Goal: Information Seeking & Learning: Learn about a topic

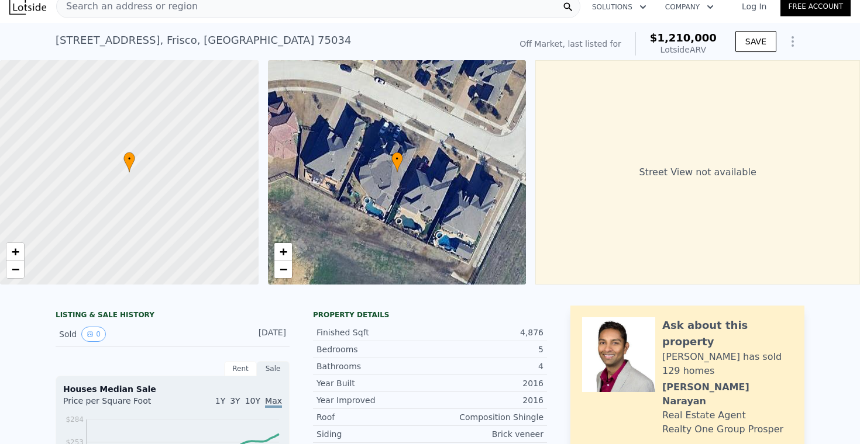
scroll to position [18, 0]
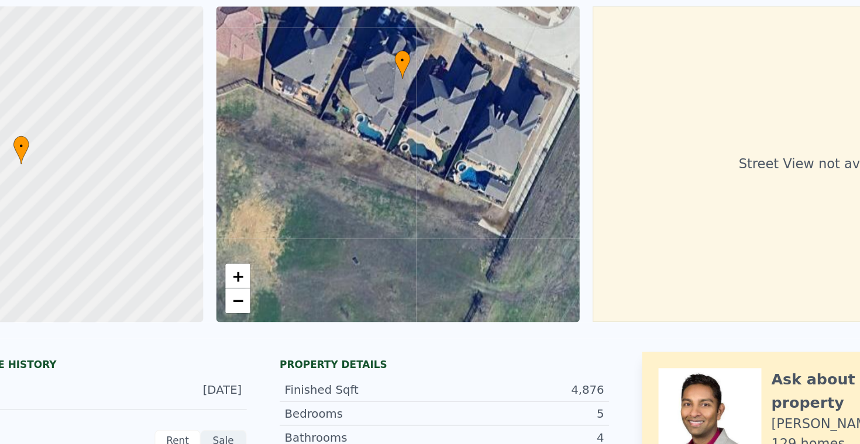
drag, startPoint x: 346, startPoint y: 152, endPoint x: 346, endPoint y: 92, distance: 59.6
click at [347, 91] on div "• + −" at bounding box center [397, 165] width 258 height 225
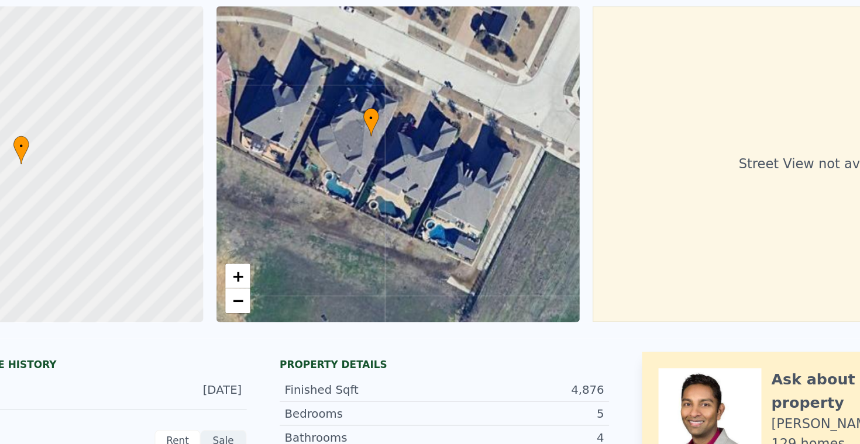
drag, startPoint x: 336, startPoint y: 143, endPoint x: 316, endPoint y: 184, distance: 45.8
click at [316, 184] on div "• + −" at bounding box center [397, 165] width 258 height 225
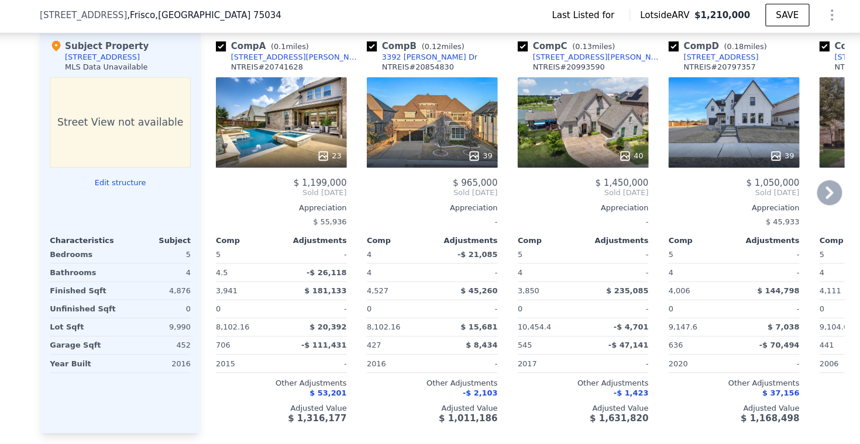
scroll to position [978, 0]
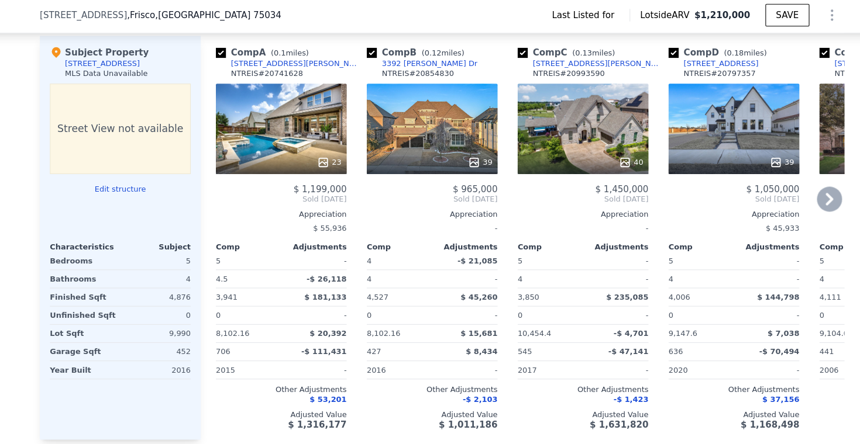
click at [778, 192] on icon at bounding box center [789, 187] width 23 height 23
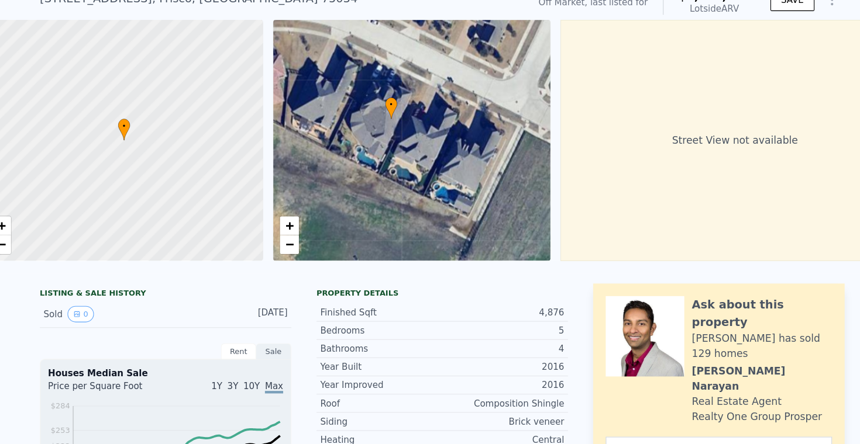
scroll to position [42, 0]
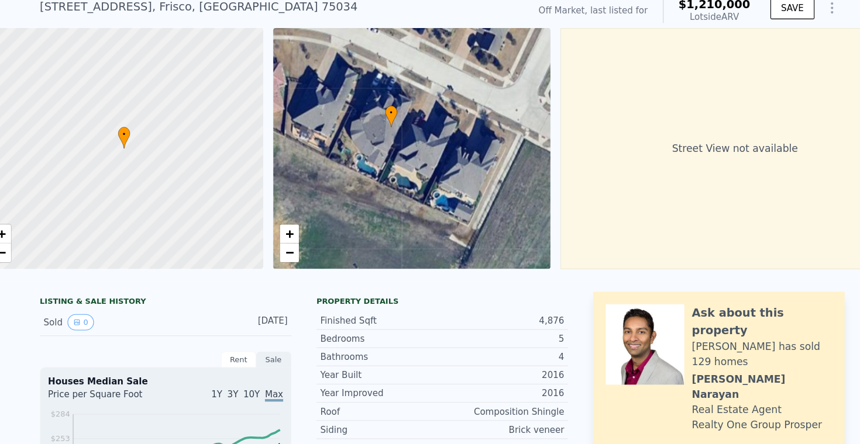
click at [377, 117] on icon at bounding box center [383, 110] width 12 height 20
click at [284, 219] on span "+" at bounding box center [288, 219] width 8 height 15
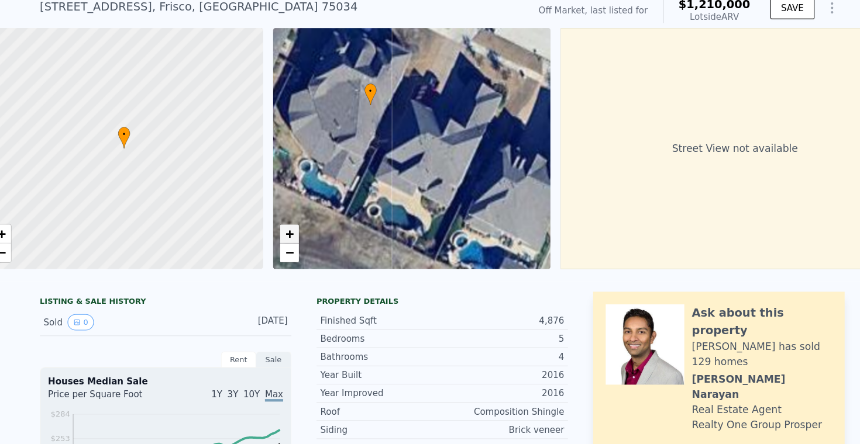
scroll to position [0, 5]
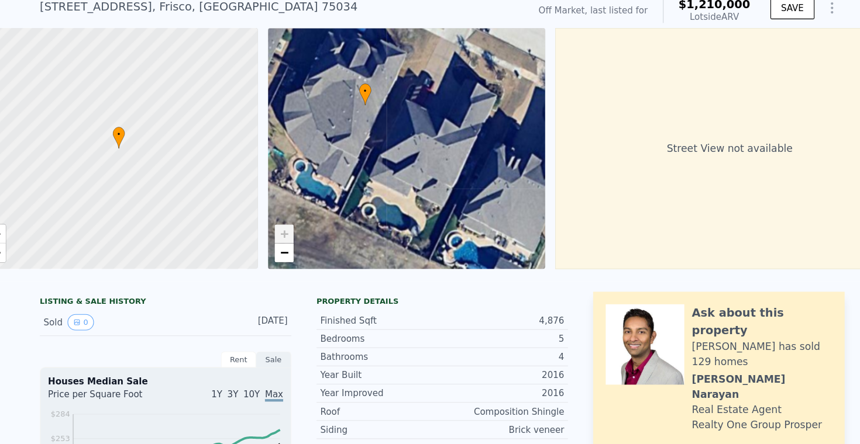
click at [274, 219] on link "+" at bounding box center [283, 220] width 18 height 18
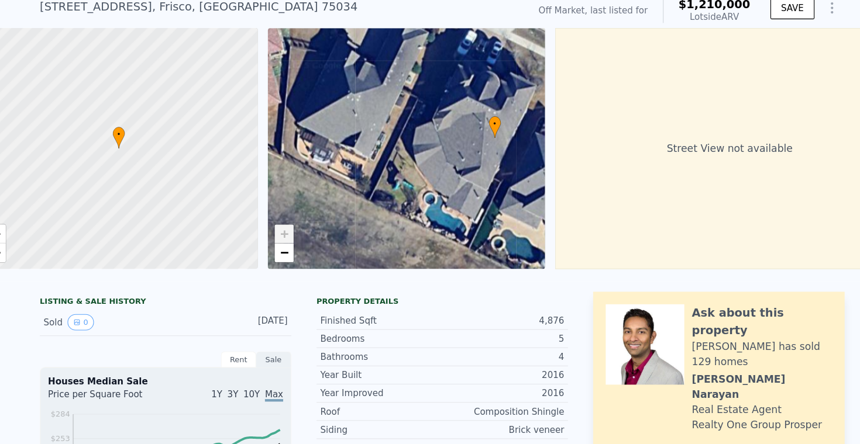
drag, startPoint x: 318, startPoint y: 148, endPoint x: 437, endPoint y: 178, distance: 123.1
click at [438, 178] on div "• + −" at bounding box center [397, 140] width 258 height 225
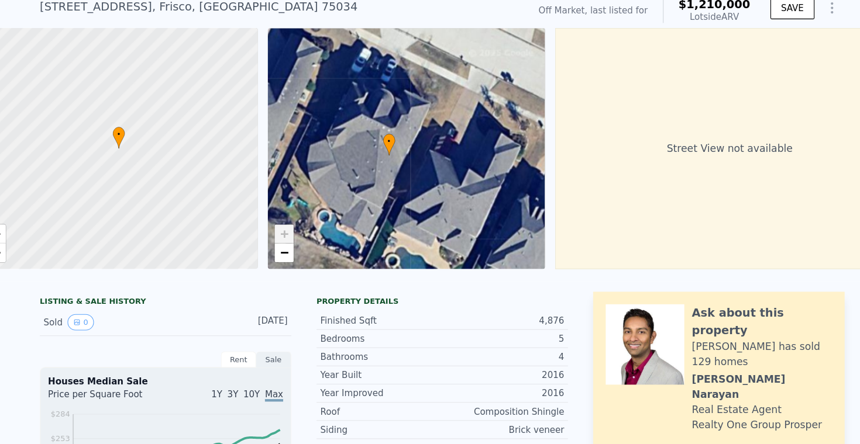
drag, startPoint x: 402, startPoint y: 164, endPoint x: 304, endPoint y: 181, distance: 99.0
click at [304, 181] on div "• + −" at bounding box center [397, 140] width 258 height 225
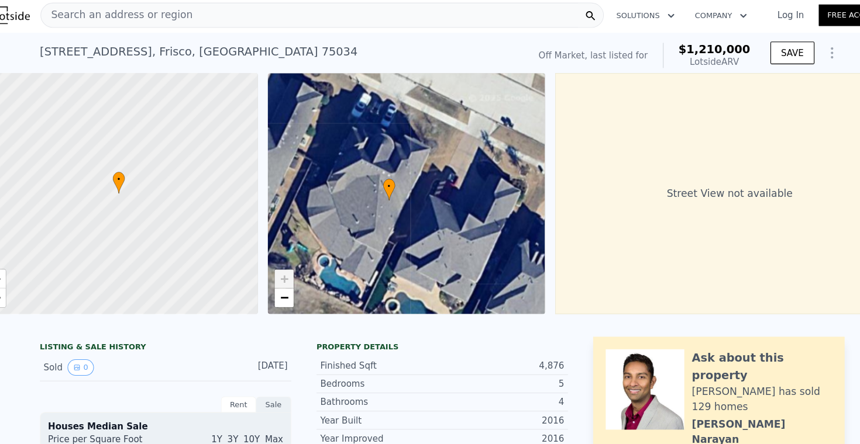
scroll to position [0, 0]
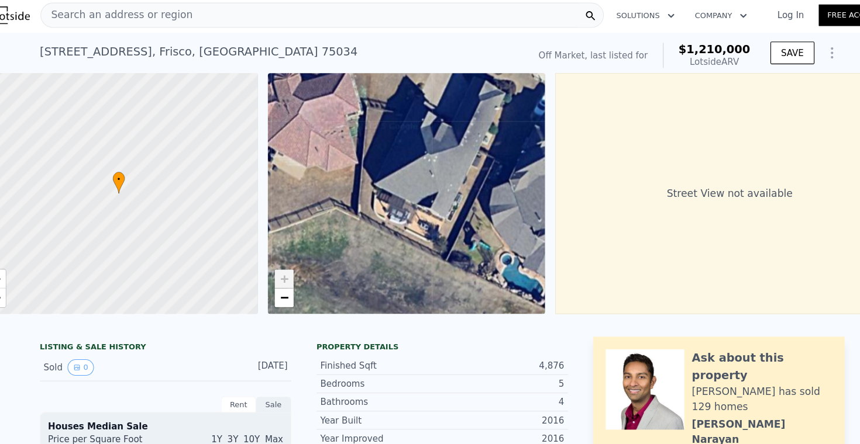
drag, startPoint x: 356, startPoint y: 142, endPoint x: 524, endPoint y: 140, distance: 167.8
click at [525, 140] on div "• + − • + − Street View not available" at bounding box center [430, 182] width 860 height 225
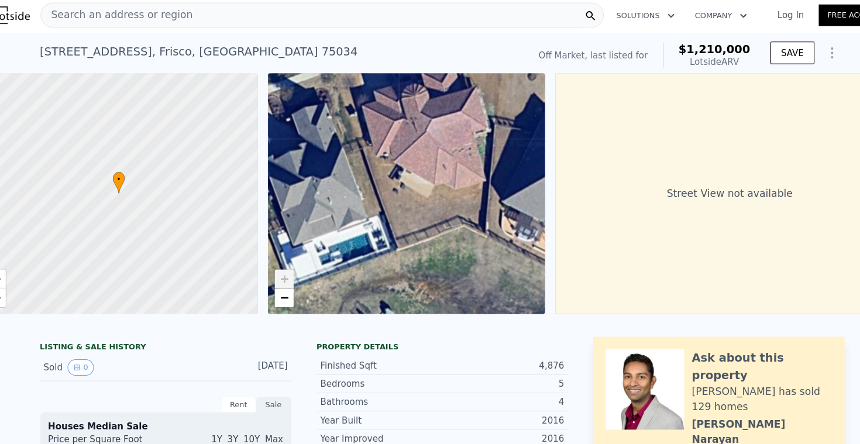
drag, startPoint x: 432, startPoint y: 147, endPoint x: 550, endPoint y: 164, distance: 119.8
click at [551, 164] on div "• + − • + − Street View not available" at bounding box center [430, 182] width 860 height 225
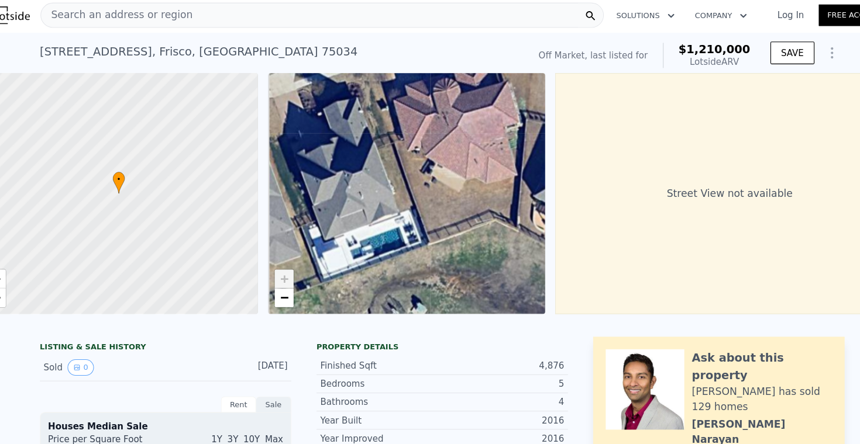
drag, startPoint x: 425, startPoint y: 170, endPoint x: 454, endPoint y: 164, distance: 29.1
click at [454, 164] on div "• + −" at bounding box center [397, 182] width 258 height 225
click at [279, 279] on span "−" at bounding box center [283, 279] width 8 height 15
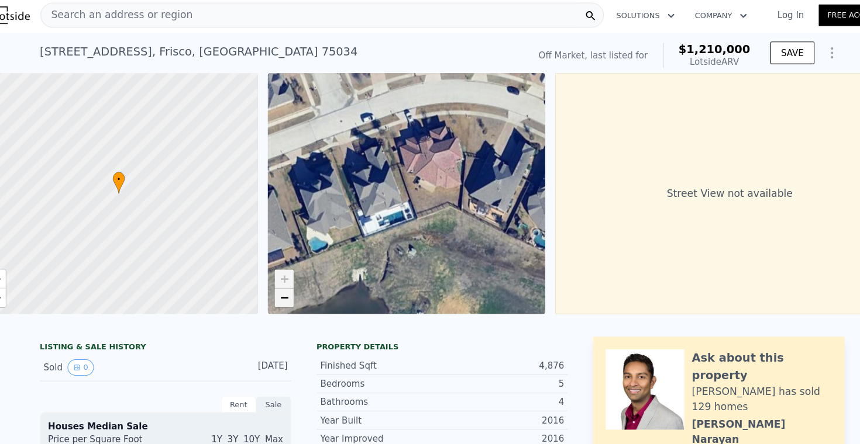
click at [279, 279] on span "−" at bounding box center [283, 279] width 8 height 15
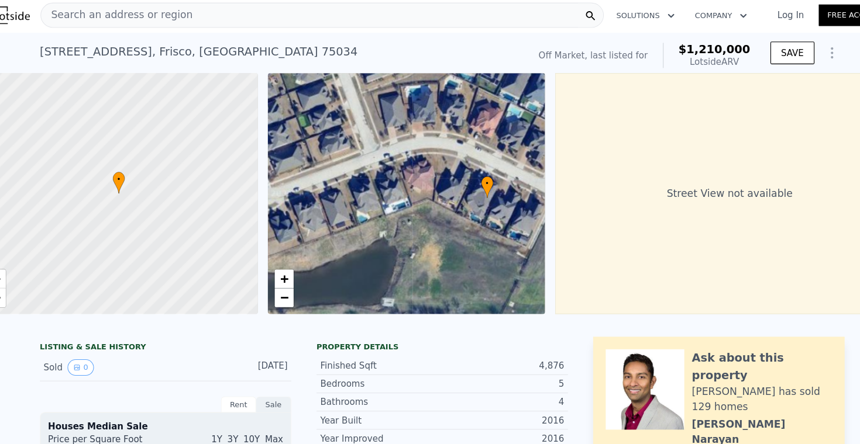
click at [361, 209] on div "• + −" at bounding box center [397, 182] width 258 height 225
click at [279, 279] on span "−" at bounding box center [283, 279] width 8 height 15
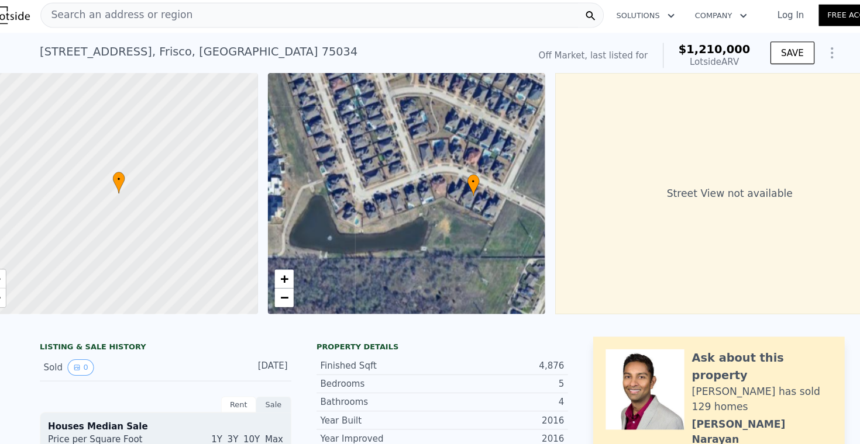
drag, startPoint x: 332, startPoint y: 215, endPoint x: 356, endPoint y: 215, distance: 24.6
click at [356, 215] on div "• + −" at bounding box center [397, 182] width 258 height 225
click at [279, 258] on span "+" at bounding box center [283, 261] width 8 height 15
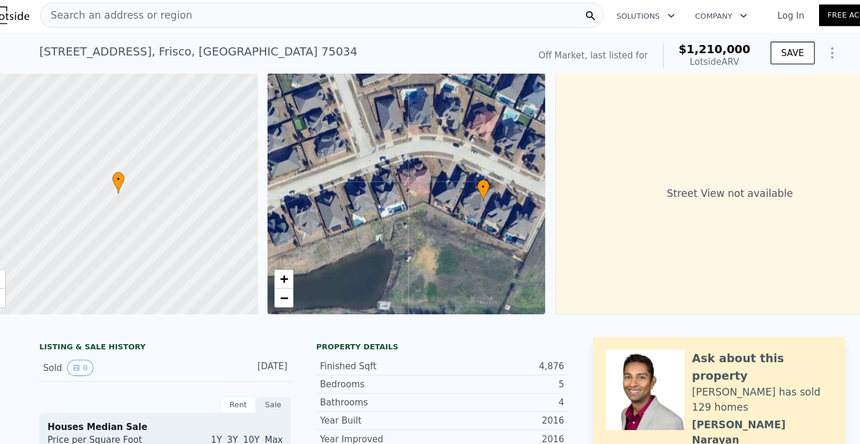
drag, startPoint x: 489, startPoint y: 195, endPoint x: 436, endPoint y: 197, distance: 53.2
click at [436, 197] on div "• + −" at bounding box center [397, 182] width 258 height 225
click at [279, 264] on span "+" at bounding box center [283, 261] width 8 height 15
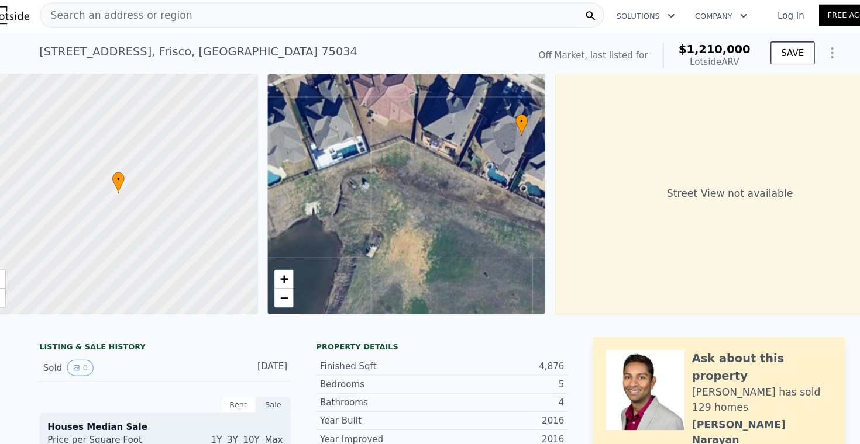
drag, startPoint x: 453, startPoint y: 227, endPoint x: 419, endPoint y: 159, distance: 75.8
click at [419, 159] on div "• + −" at bounding box center [397, 182] width 258 height 225
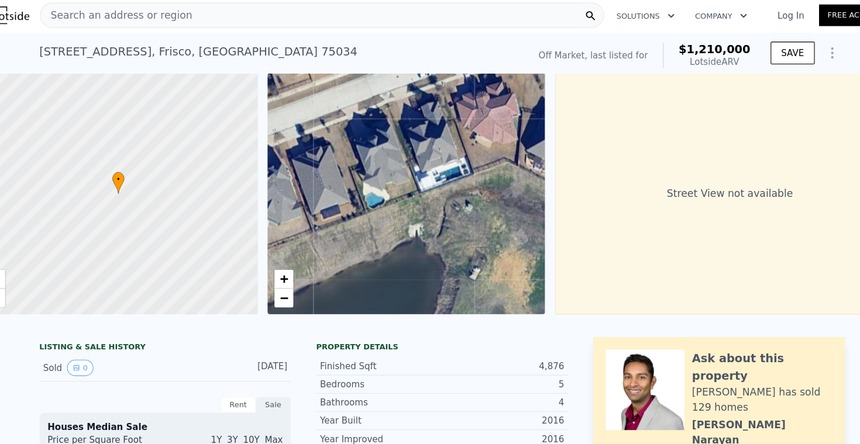
drag, startPoint x: 385, startPoint y: 173, endPoint x: 479, endPoint y: 194, distance: 96.3
click at [479, 194] on div "• + −" at bounding box center [397, 182] width 258 height 225
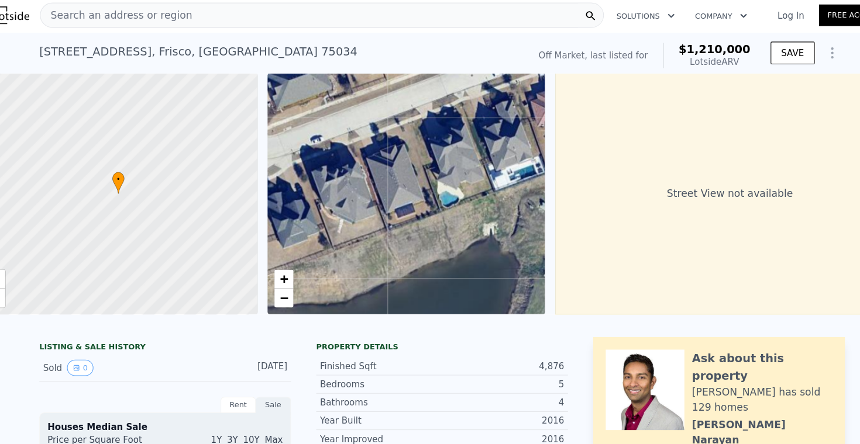
drag, startPoint x: 468, startPoint y: 202, endPoint x: 539, endPoint y: 201, distance: 70.8
click at [539, 201] on div "• + − • + − Street View not available" at bounding box center [430, 182] width 860 height 225
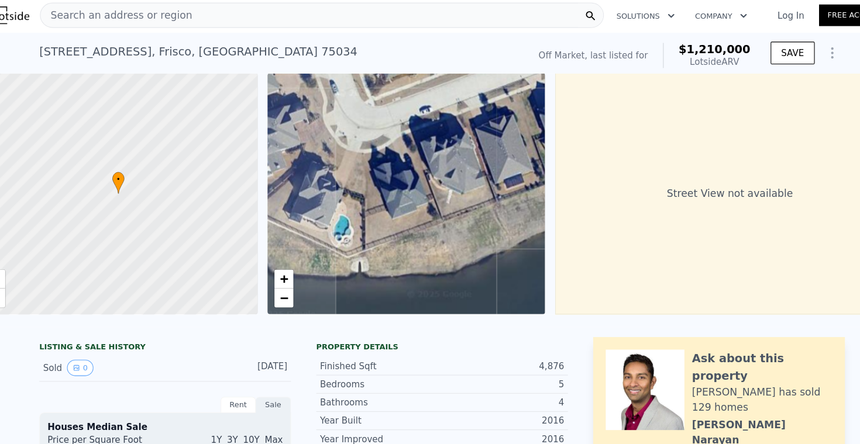
drag, startPoint x: 418, startPoint y: 191, endPoint x: 519, endPoint y: 163, distance: 104.8
click at [519, 163] on div "• + − • + − Street View not available" at bounding box center [430, 182] width 860 height 225
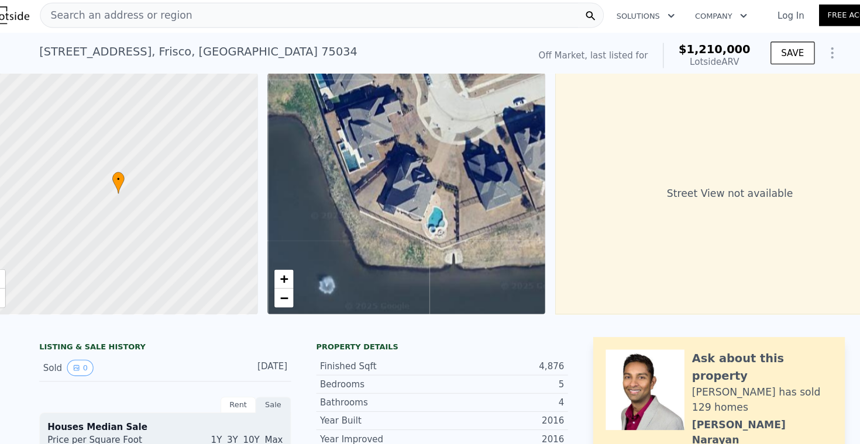
drag, startPoint x: 414, startPoint y: 183, endPoint x: 501, endPoint y: 175, distance: 87.5
click at [501, 175] on div "• + −" at bounding box center [397, 182] width 258 height 225
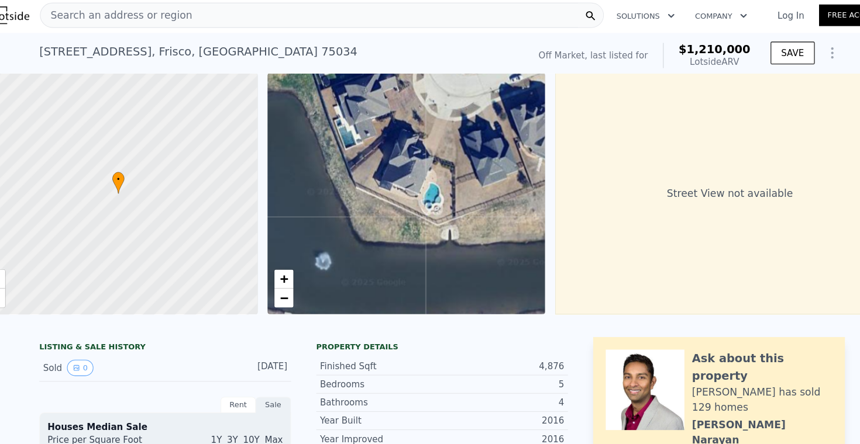
drag, startPoint x: 436, startPoint y: 162, endPoint x: 432, endPoint y: 139, distance: 23.7
click at [432, 139] on div "• + −" at bounding box center [397, 182] width 258 height 225
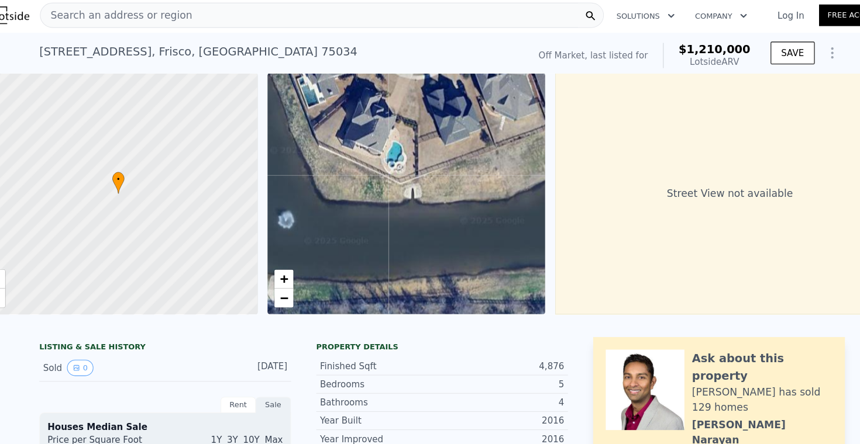
drag, startPoint x: 434, startPoint y: 210, endPoint x: 391, endPoint y: 170, distance: 58.8
click at [391, 170] on div "• + −" at bounding box center [397, 182] width 258 height 225
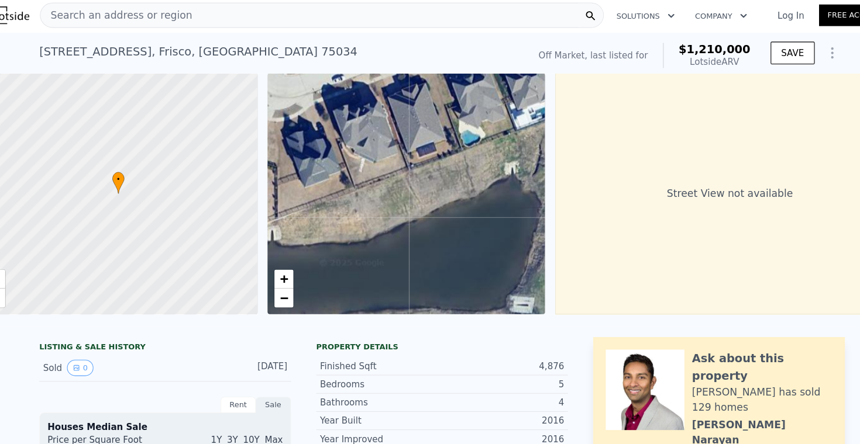
drag, startPoint x: 448, startPoint y: 195, endPoint x: 327, endPoint y: 237, distance: 128.0
click at [327, 237] on div "• + −" at bounding box center [397, 182] width 258 height 225
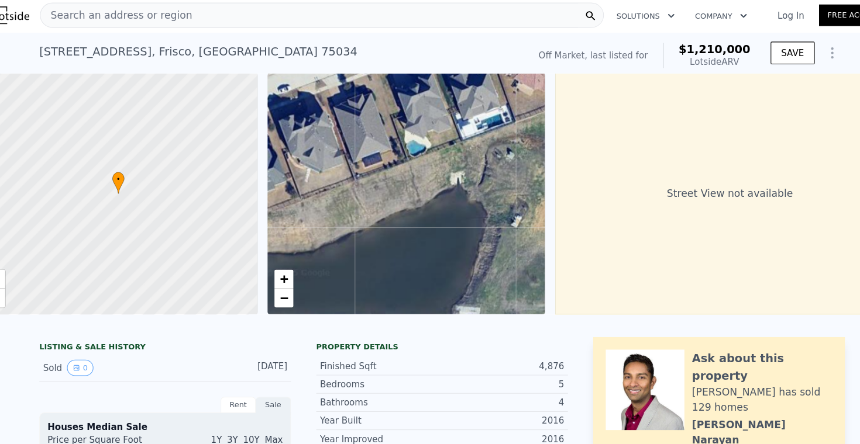
drag, startPoint x: 327, startPoint y: 237, endPoint x: 277, endPoint y: 246, distance: 51.1
click at [277, 246] on div "• + −" at bounding box center [397, 182] width 258 height 225
click at [279, 282] on span "−" at bounding box center [283, 279] width 8 height 15
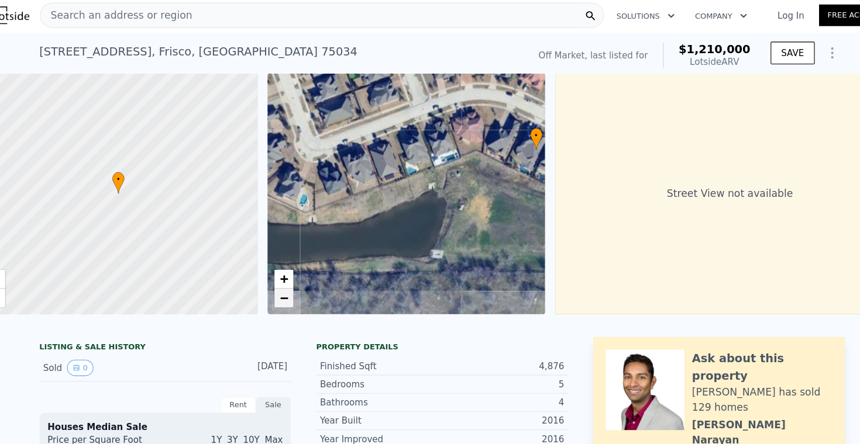
click at [279, 282] on span "−" at bounding box center [283, 279] width 8 height 15
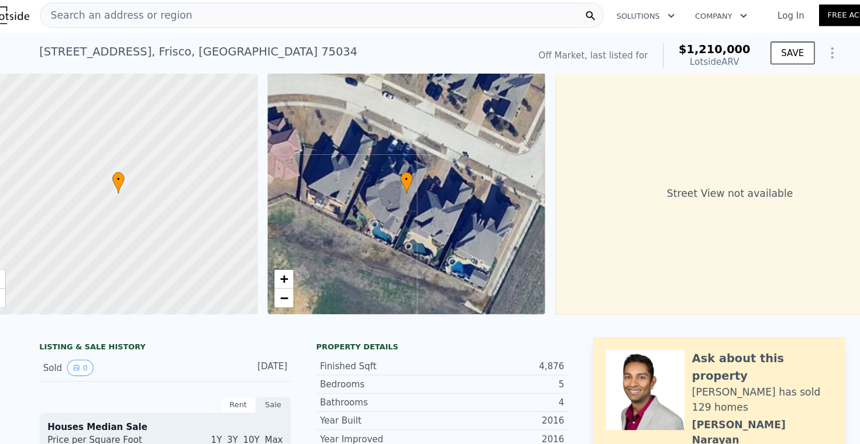
click at [92, 9] on span "Search an address or region" at bounding box center [127, 16] width 141 height 14
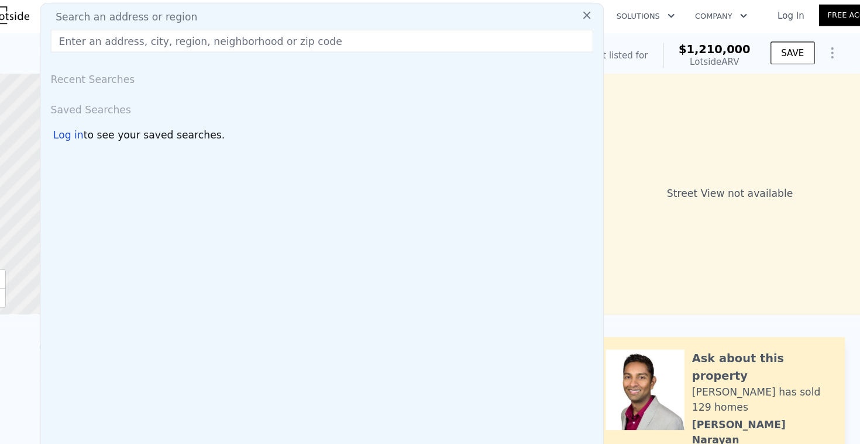
type input "2"
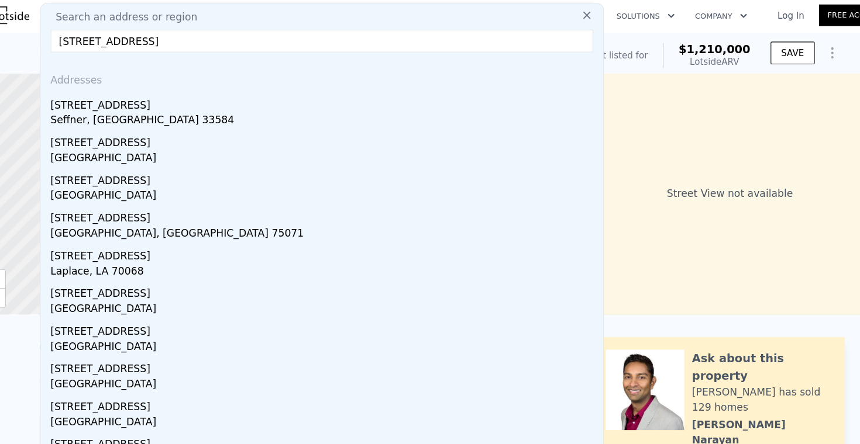
click at [196, 39] on input "313 savannah dr oak point, tx" at bounding box center [318, 40] width 504 height 21
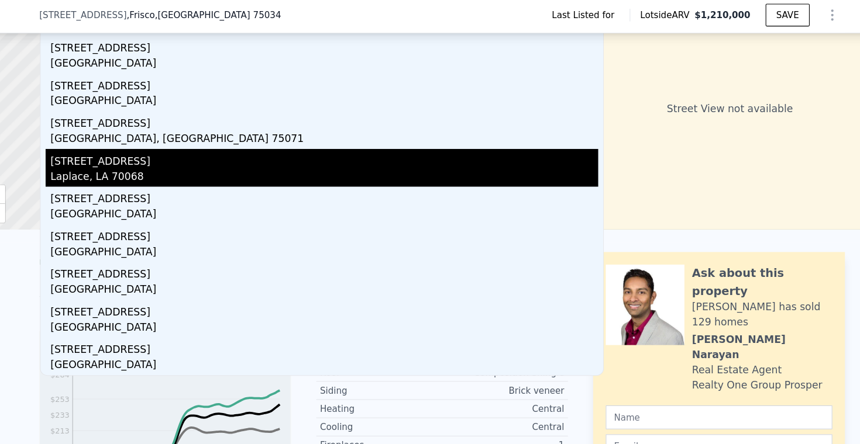
scroll to position [78, 0]
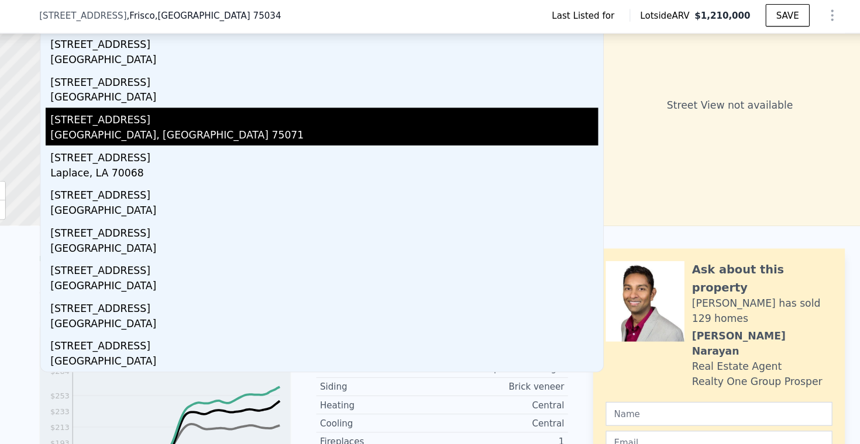
type input "313 savannah dr oak point, tx"
click at [118, 118] on div "313 Oak Point Dr" at bounding box center [320, 111] width 509 height 19
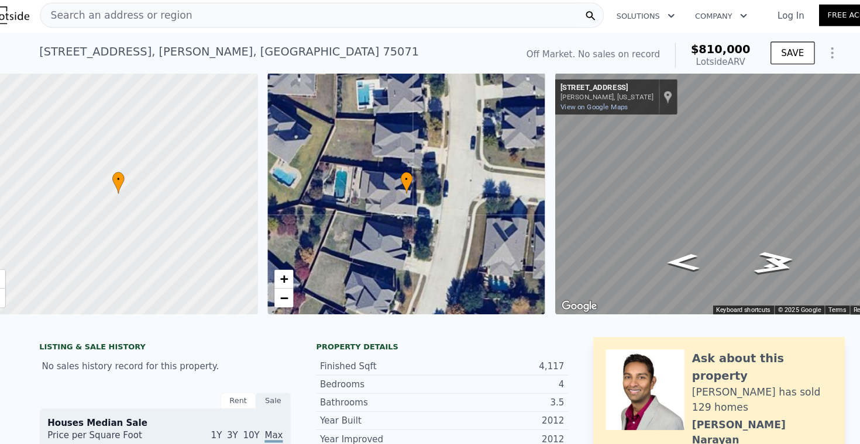
click at [189, 16] on div "Search an address or region" at bounding box center [318, 16] width 524 height 23
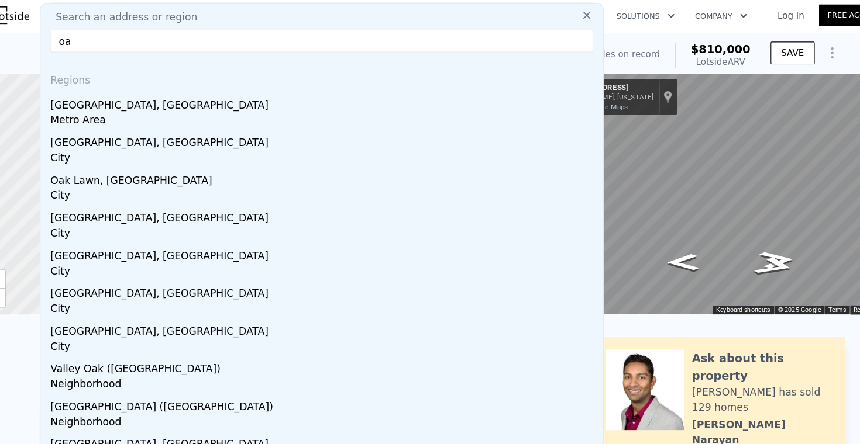
type input "o"
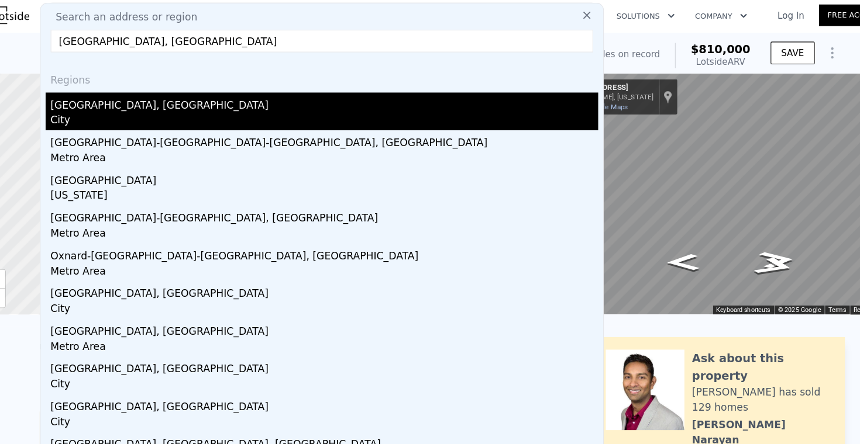
type input "oak point, tx"
click at [81, 98] on div "Oak Point, TX" at bounding box center [320, 97] width 509 height 19
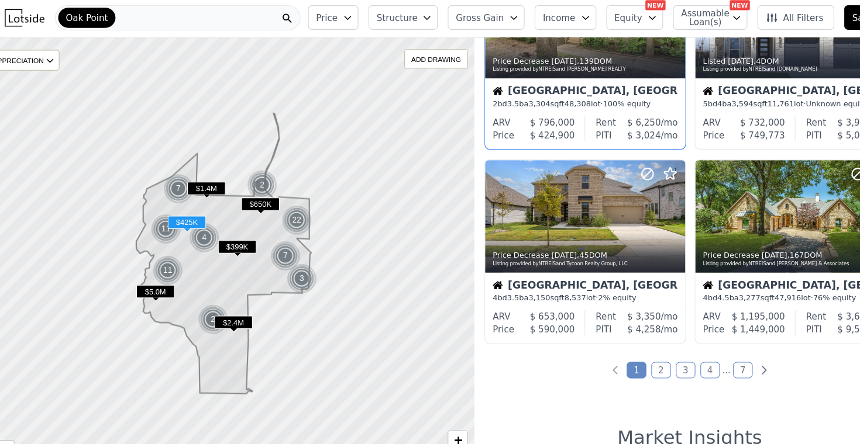
scroll to position [842, 0]
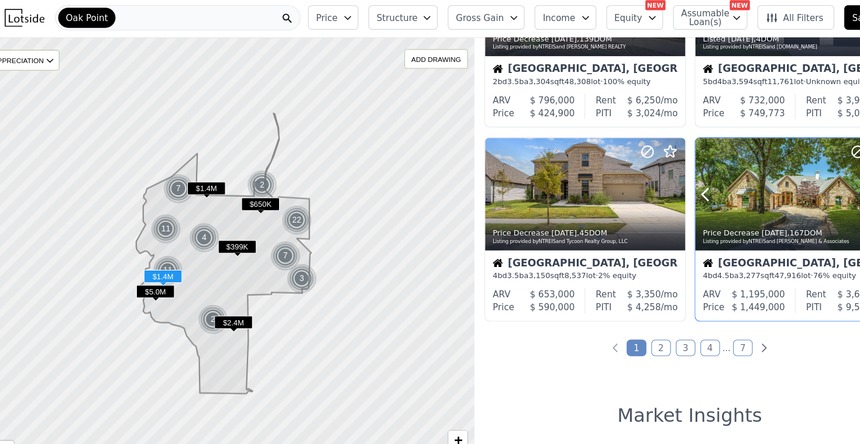
click at [709, 175] on div at bounding box center [758, 182] width 186 height 105
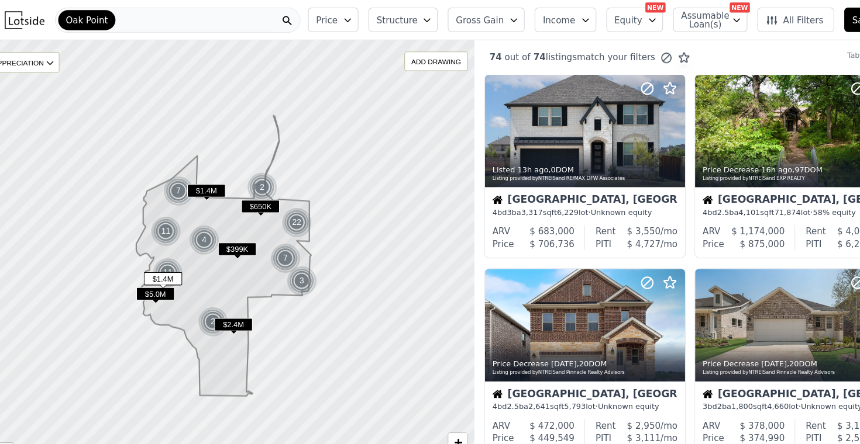
scroll to position [0, 0]
click at [337, 18] on icon "button" at bounding box center [341, 18] width 9 height 9
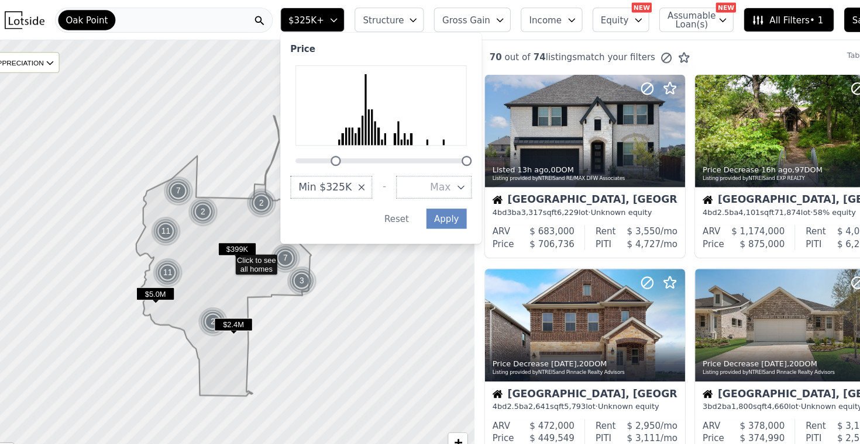
drag, startPoint x: 308, startPoint y: 147, endPoint x: 345, endPoint y: 146, distance: 36.8
click at [345, 146] on div "Price Min $325K - Max Apply Reset" at bounding box center [372, 128] width 187 height 196
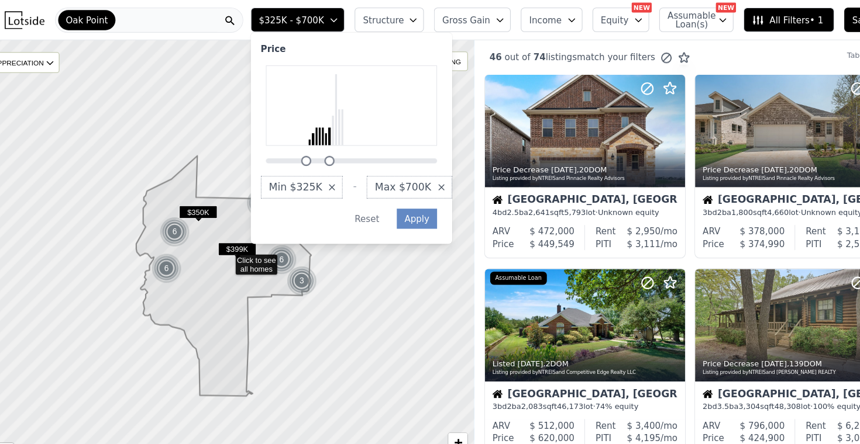
drag, startPoint x: 446, startPoint y: 149, endPoint x: 347, endPoint y: 152, distance: 99.4
click at [347, 152] on div "Price Min $325K - Max $700K Apply Reset" at bounding box center [345, 128] width 187 height 196
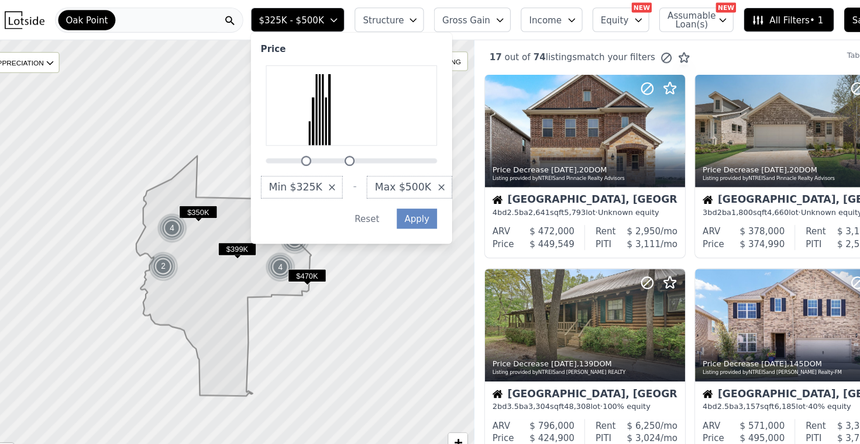
drag, startPoint x: 316, startPoint y: 151, endPoint x: 334, endPoint y: 151, distance: 18.1
click at [339, 151] on div at bounding box center [343, 149] width 9 height 9
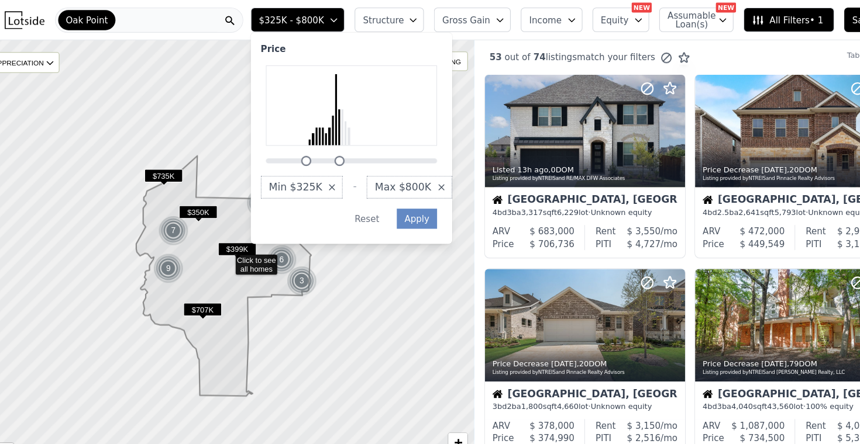
drag, startPoint x: 334, startPoint y: 151, endPoint x: 324, endPoint y: 151, distance: 9.9
click at [330, 151] on div at bounding box center [334, 149] width 9 height 9
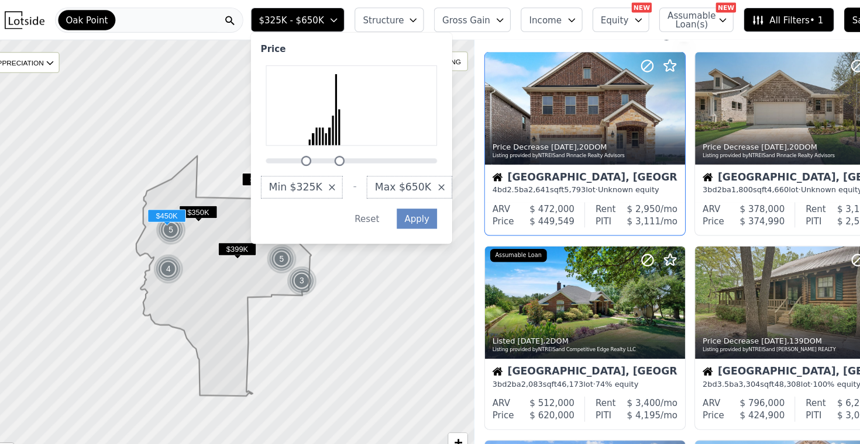
scroll to position [26, 0]
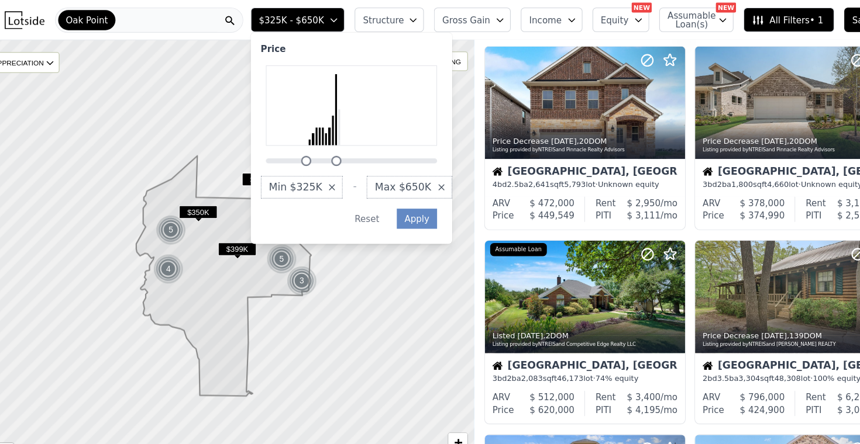
click at [327, 149] on div at bounding box center [331, 149] width 9 height 9
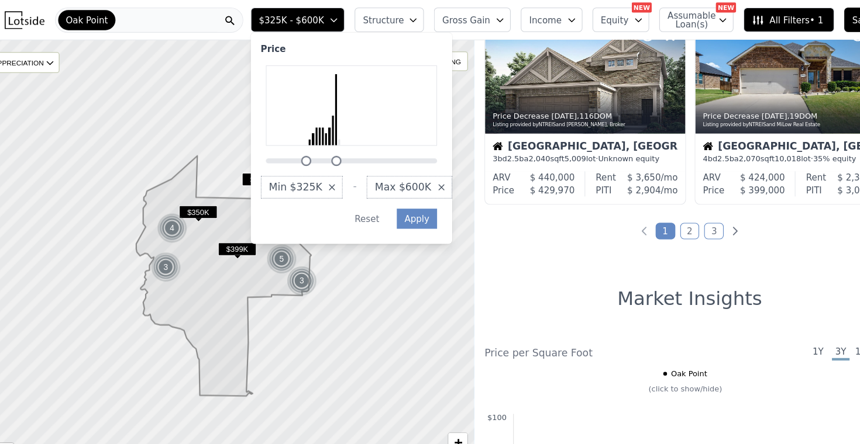
scroll to position [954, 0]
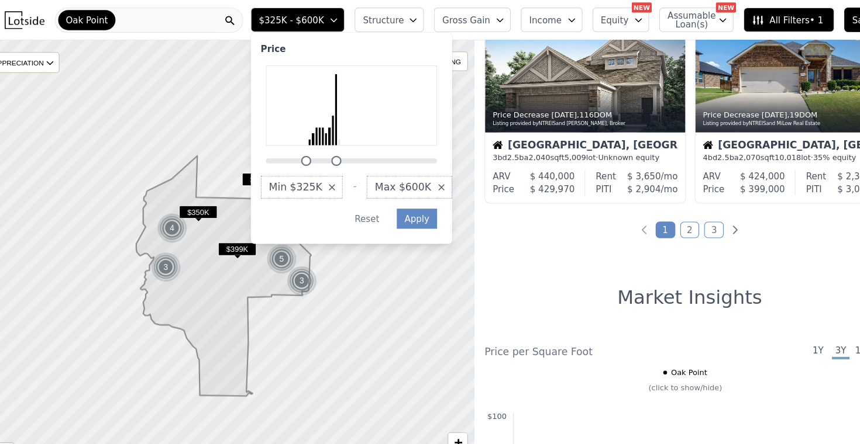
click at [651, 219] on link "2" at bounding box center [660, 213] width 18 height 15
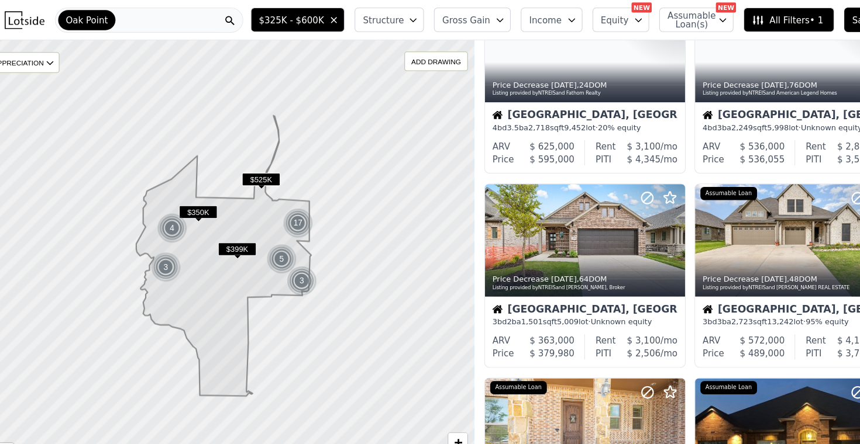
scroll to position [29, 0]
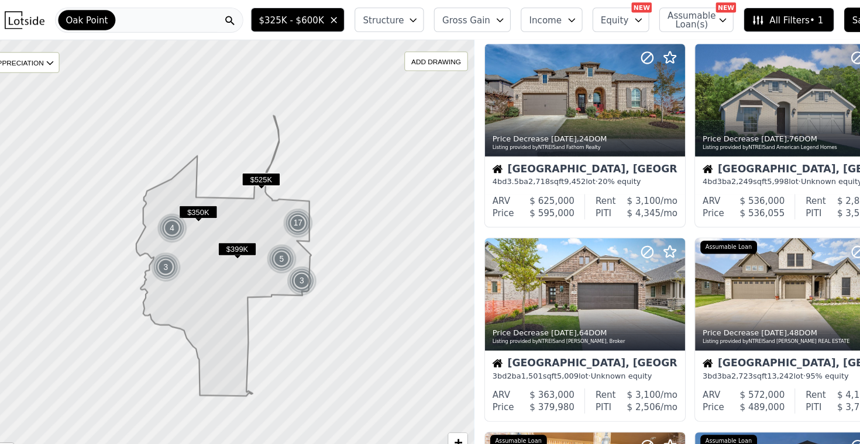
click at [608, 22] on icon "button" at bounding box center [612, 18] width 9 height 9
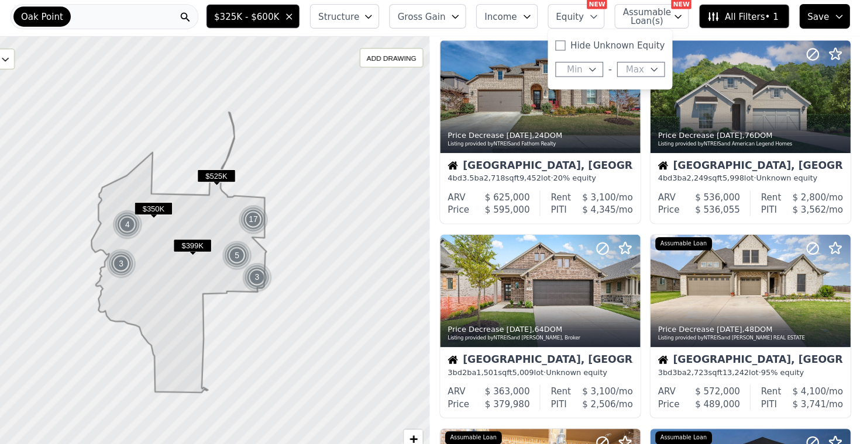
scroll to position [0, 0]
click at [836, 18] on icon "button" at bounding box center [840, 18] width 9 height 9
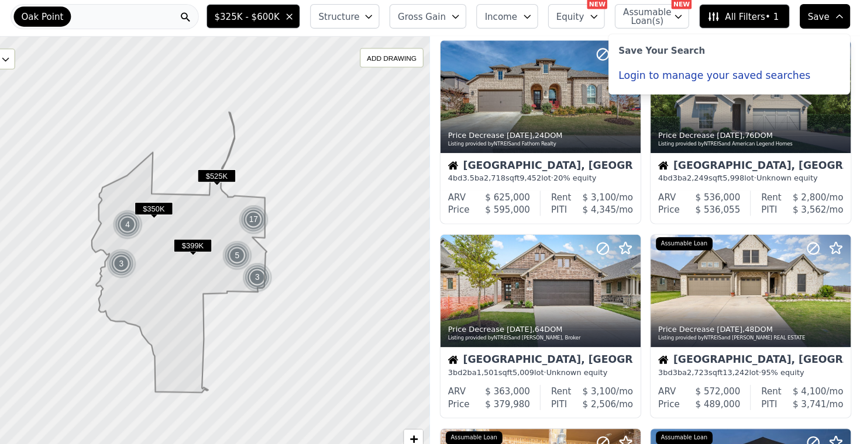
click at [803, 13] on button "Save" at bounding box center [826, 18] width 47 height 23
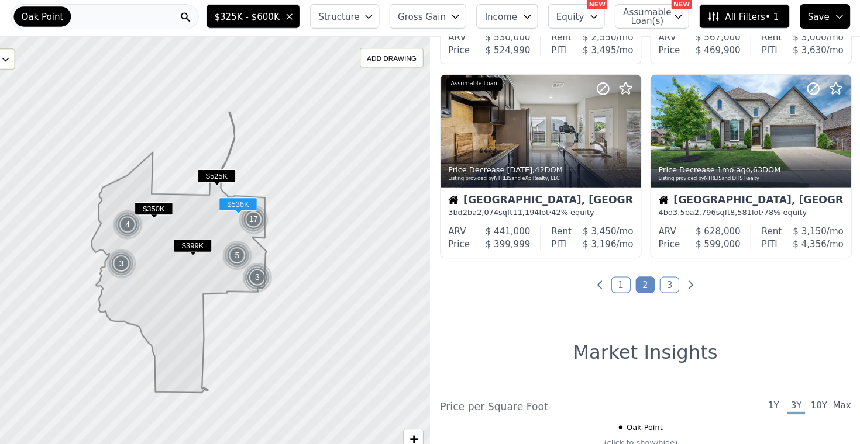
scroll to position [915, 0]
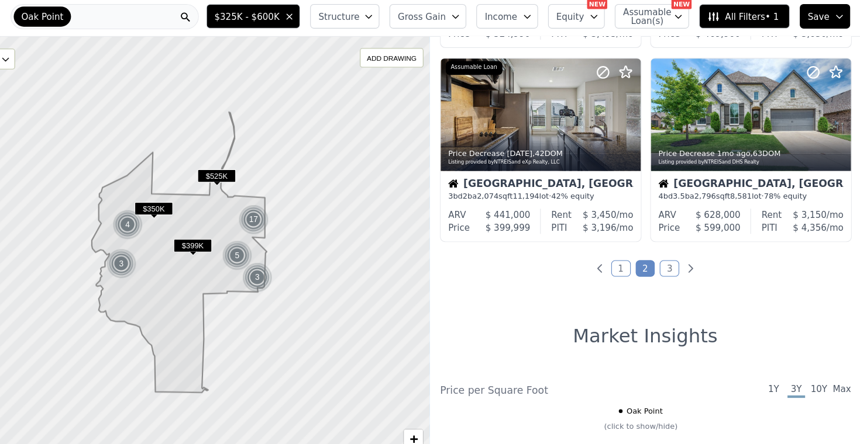
click at [673, 258] on link "3" at bounding box center [682, 253] width 18 height 15
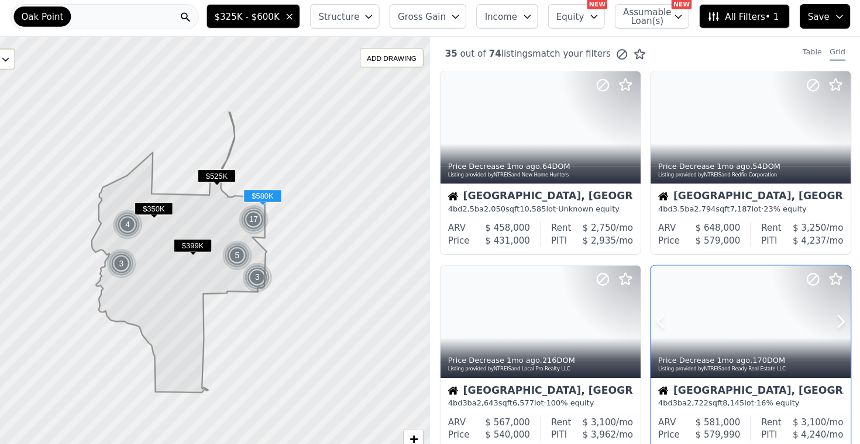
scroll to position [0, 0]
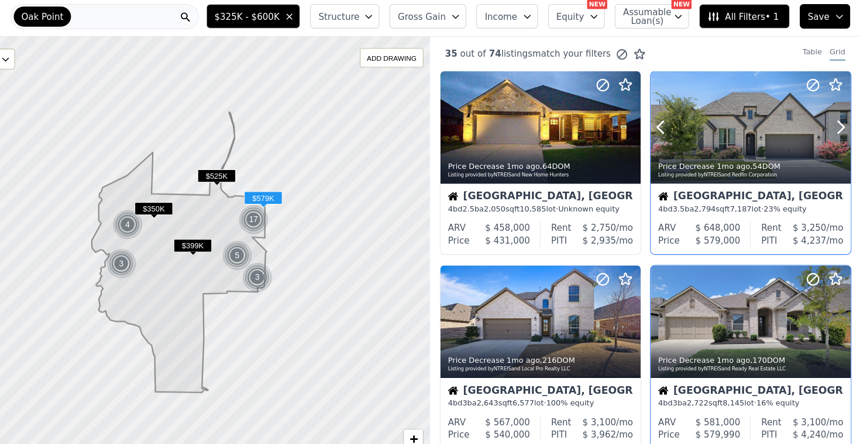
click at [665, 137] on div at bounding box center [758, 147] width 186 height 21
click at [693, 112] on div at bounding box center [758, 122] width 186 height 105
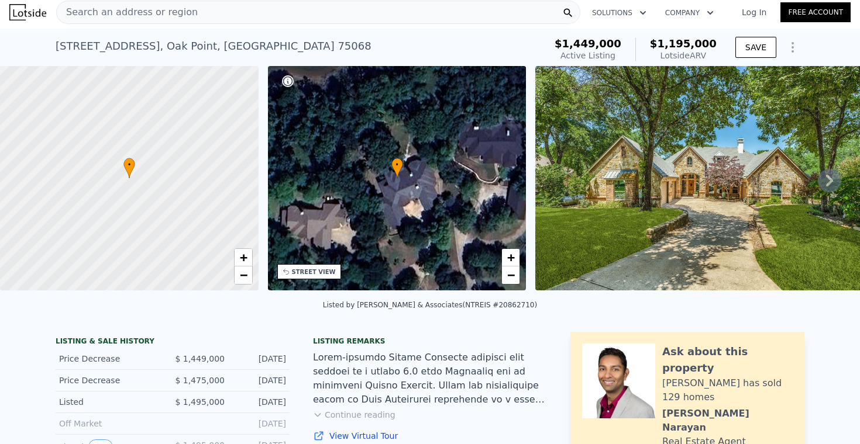
scroll to position [6, 0]
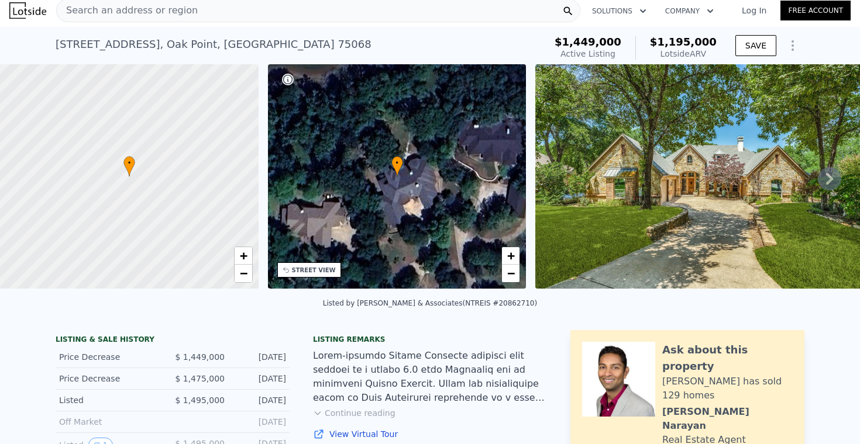
click at [831, 181] on icon at bounding box center [828, 178] width 23 height 23
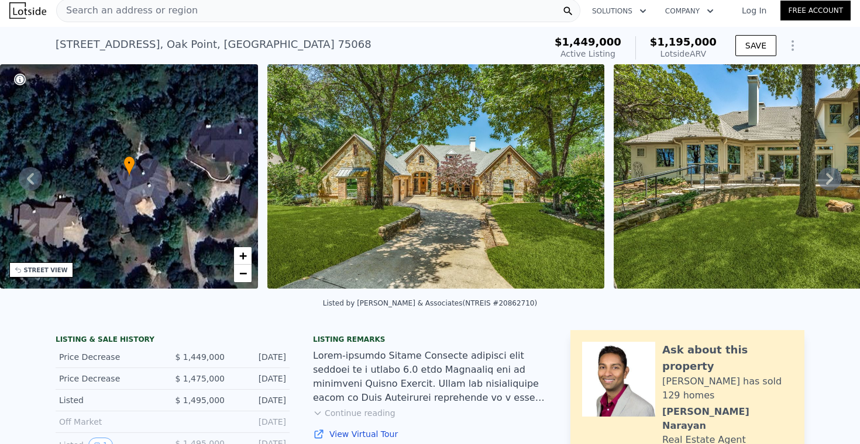
click at [831, 181] on icon at bounding box center [828, 178] width 23 height 23
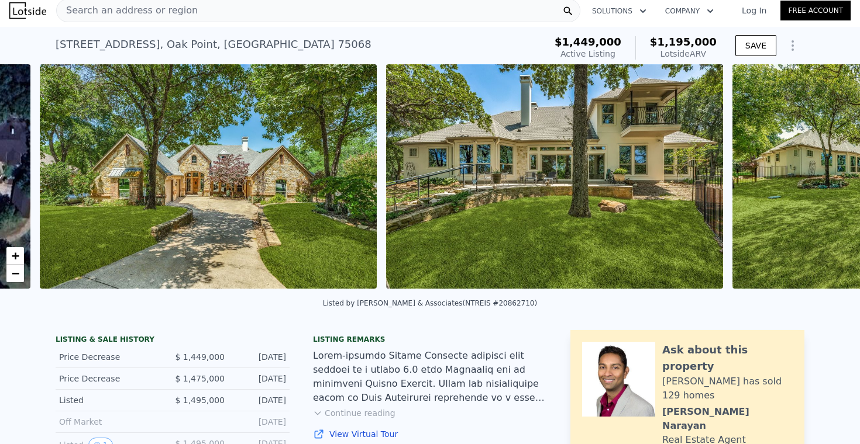
scroll to position [0, 535]
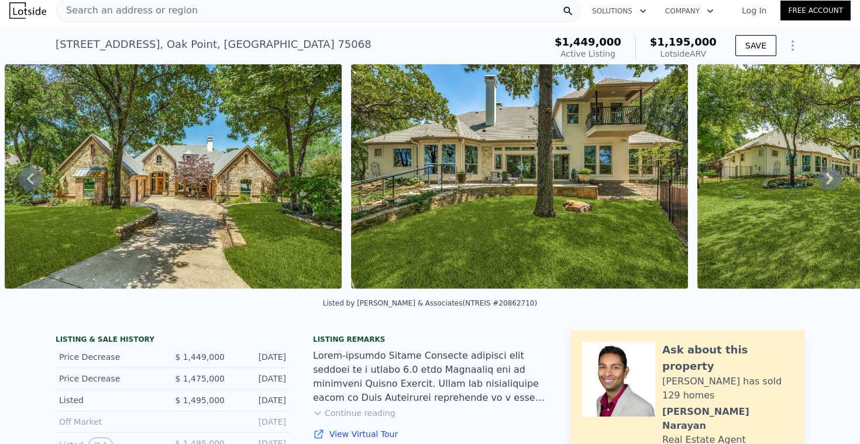
click at [831, 181] on icon at bounding box center [828, 178] width 23 height 23
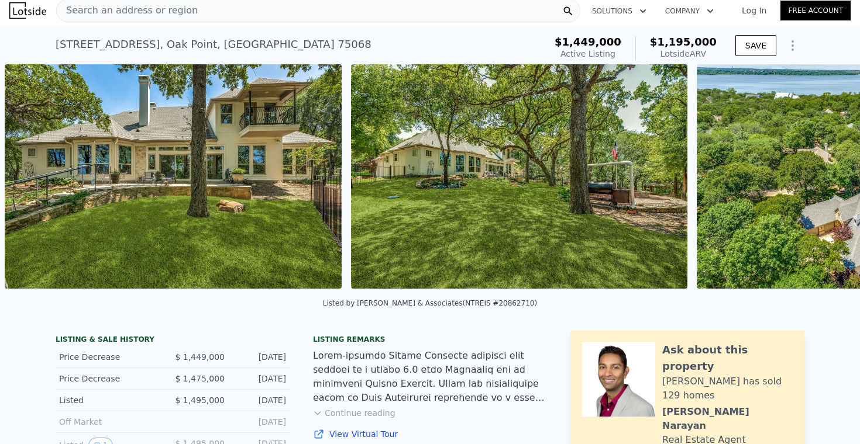
scroll to position [0, 1227]
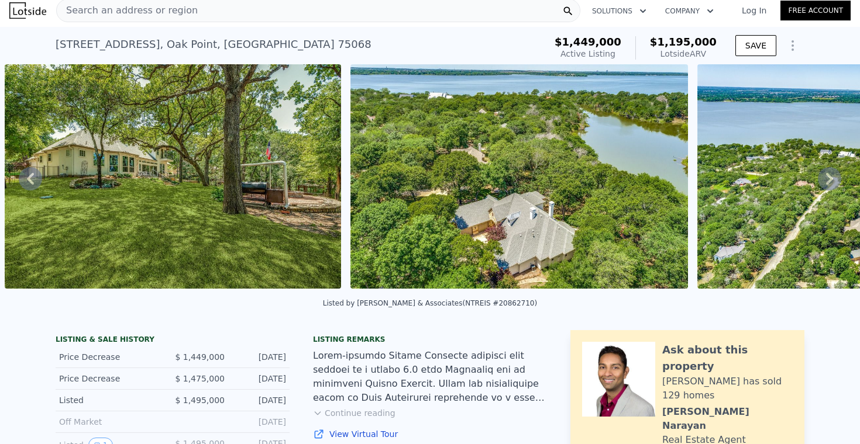
click at [831, 181] on icon at bounding box center [828, 178] width 23 height 23
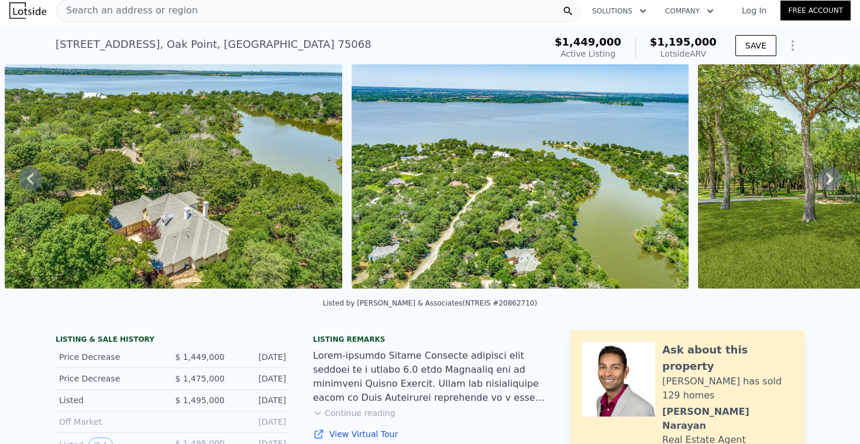
click at [831, 181] on icon at bounding box center [828, 178] width 23 height 23
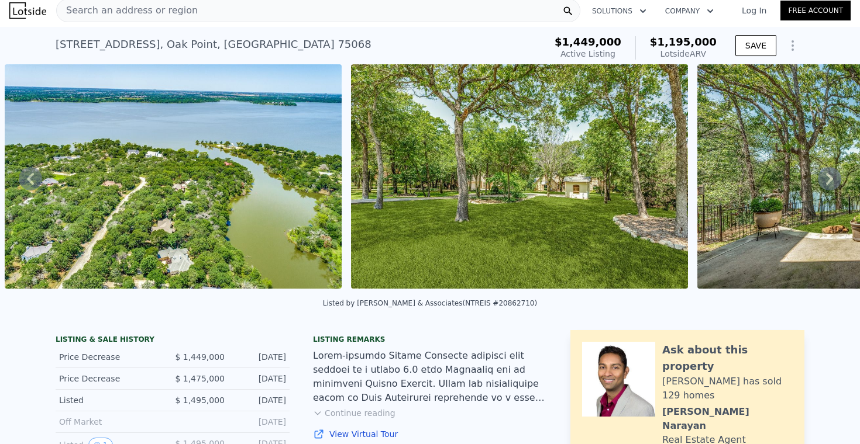
click at [831, 181] on icon at bounding box center [828, 178] width 23 height 23
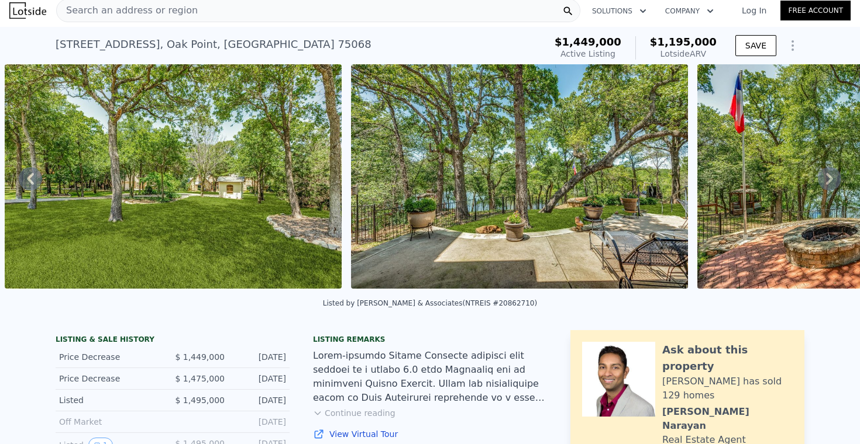
click at [831, 181] on icon at bounding box center [828, 178] width 23 height 23
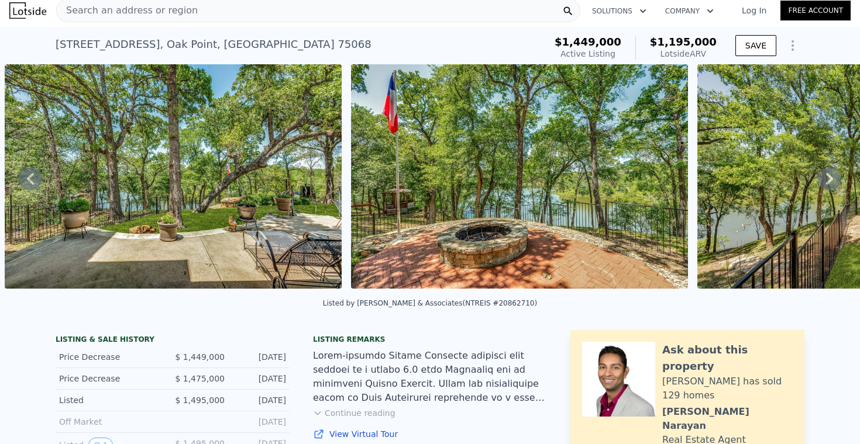
click at [831, 181] on icon at bounding box center [828, 178] width 23 height 23
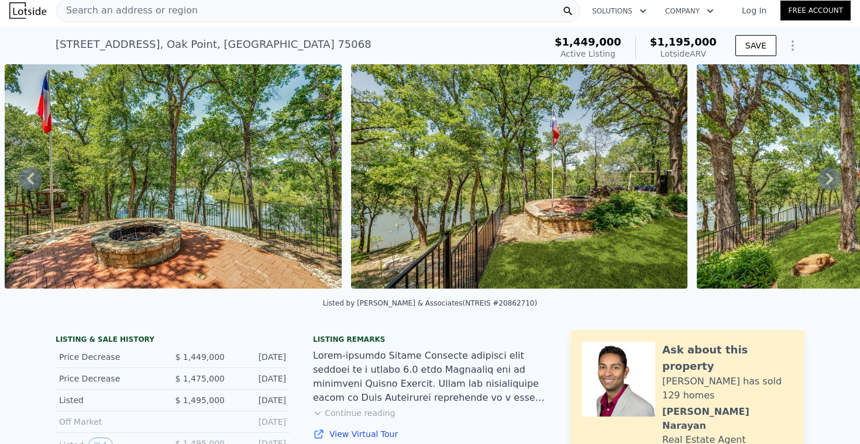
click at [831, 181] on icon at bounding box center [828, 178] width 23 height 23
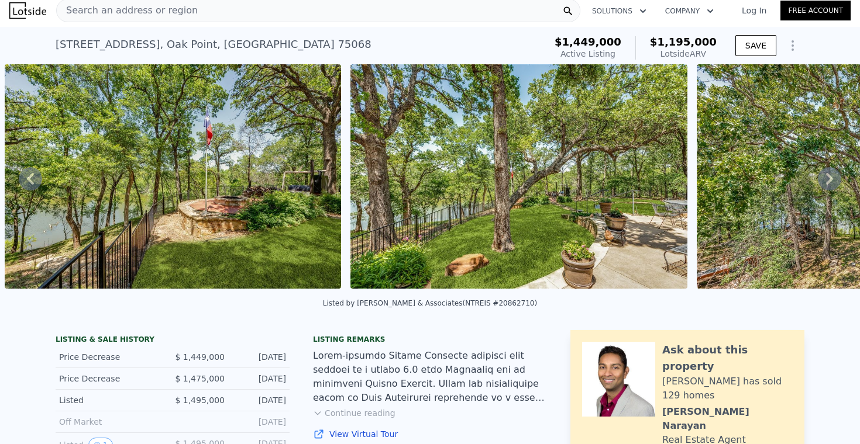
click at [831, 181] on icon at bounding box center [828, 178] width 23 height 23
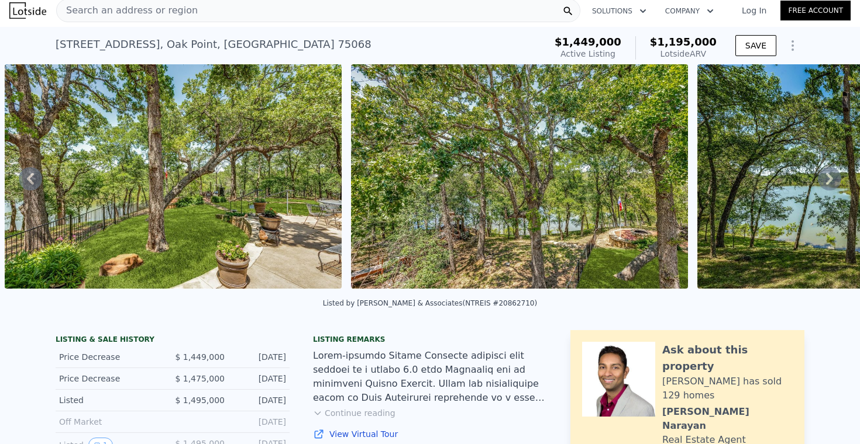
click at [831, 181] on icon at bounding box center [828, 178] width 23 height 23
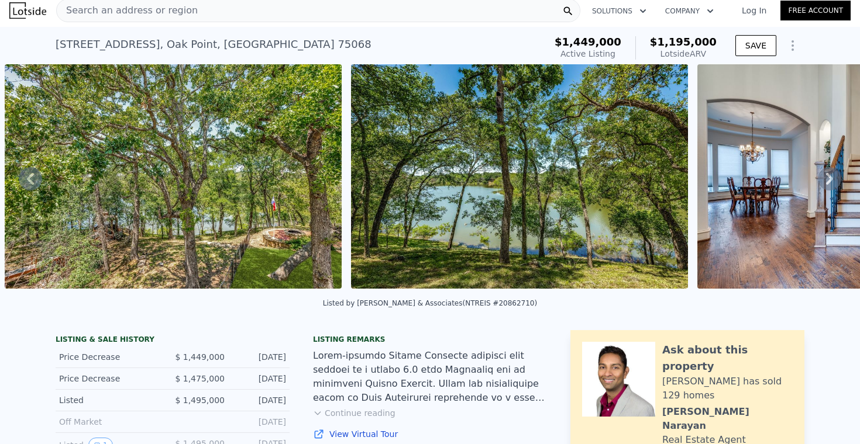
click at [831, 181] on icon at bounding box center [828, 178] width 23 height 23
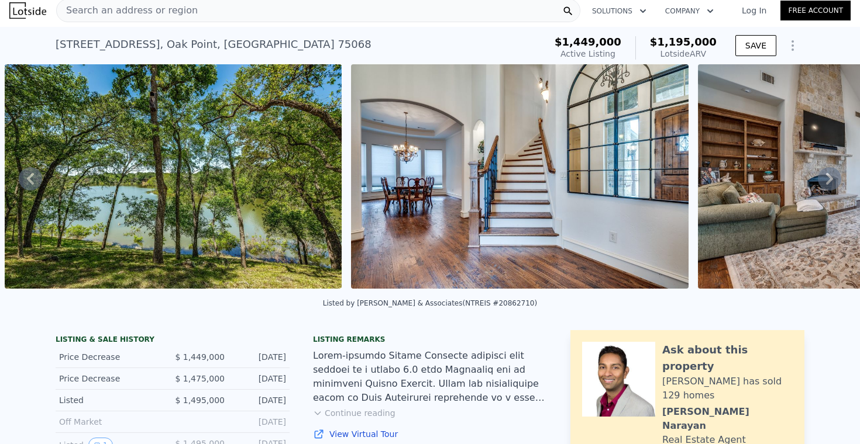
click at [831, 181] on icon at bounding box center [828, 178] width 23 height 23
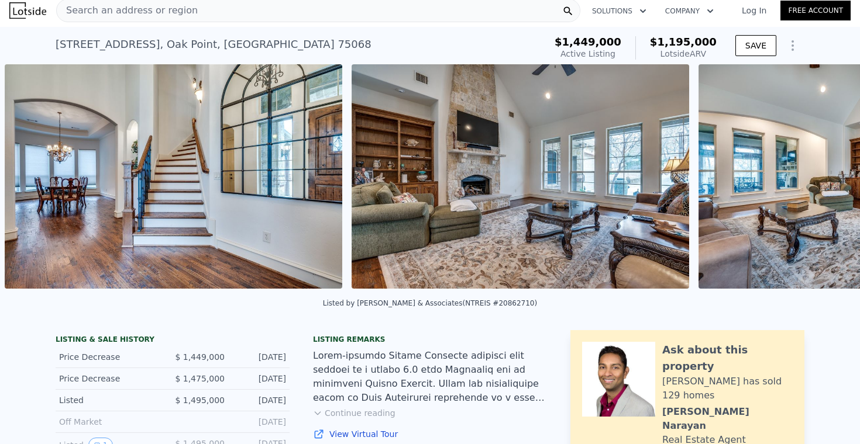
click at [831, 181] on div "• + − • + − STREET VIEW Loading... SATELLITE VIEW" at bounding box center [430, 178] width 860 height 229
click at [831, 181] on icon at bounding box center [828, 178] width 23 height 23
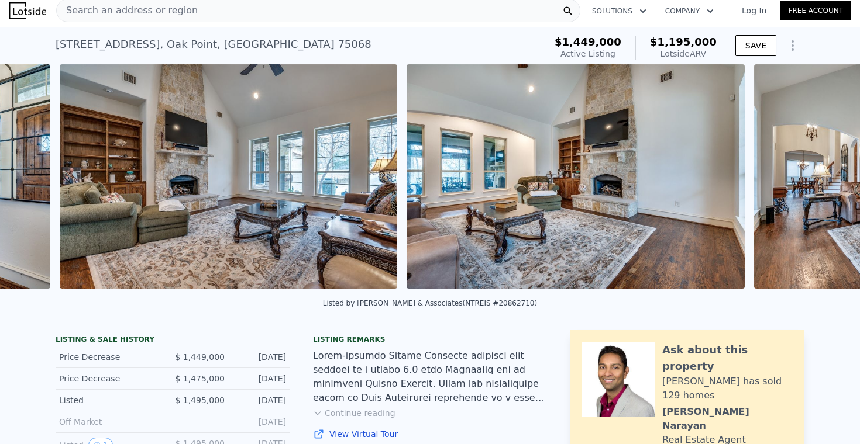
scroll to position [0, 5035]
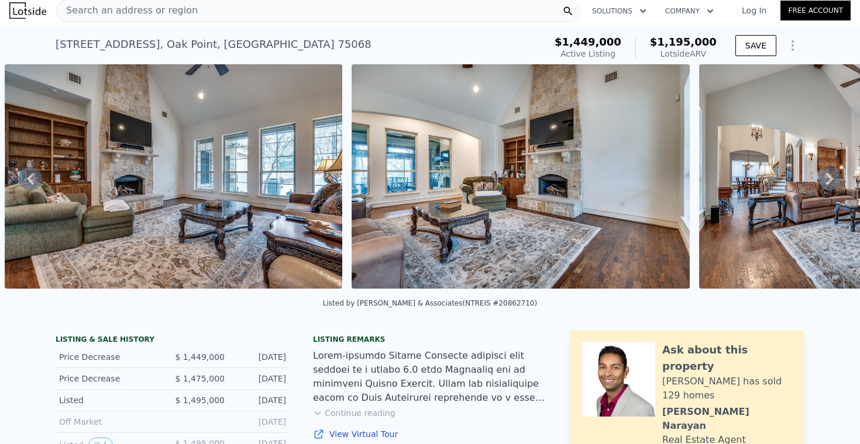
click at [830, 181] on icon at bounding box center [829, 179] width 7 height 12
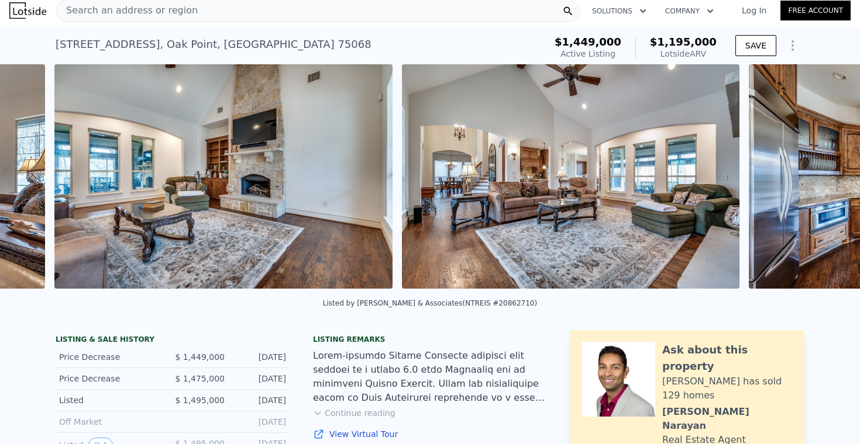
scroll to position [0, 5382]
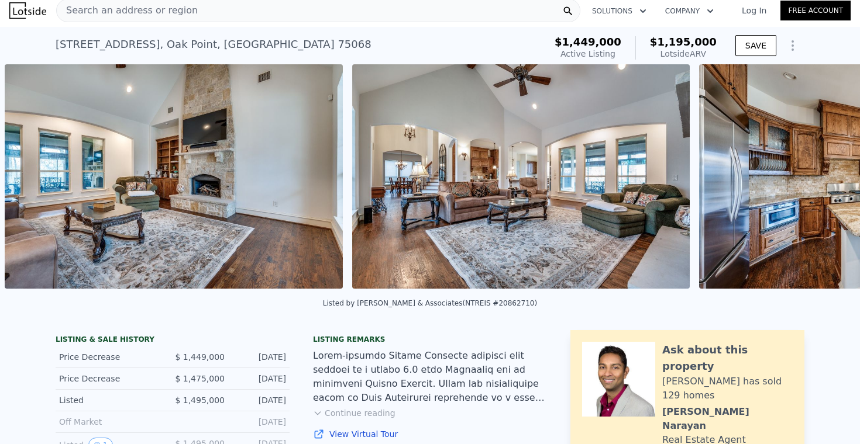
click at [830, 181] on img at bounding box center [867, 176] width 337 height 225
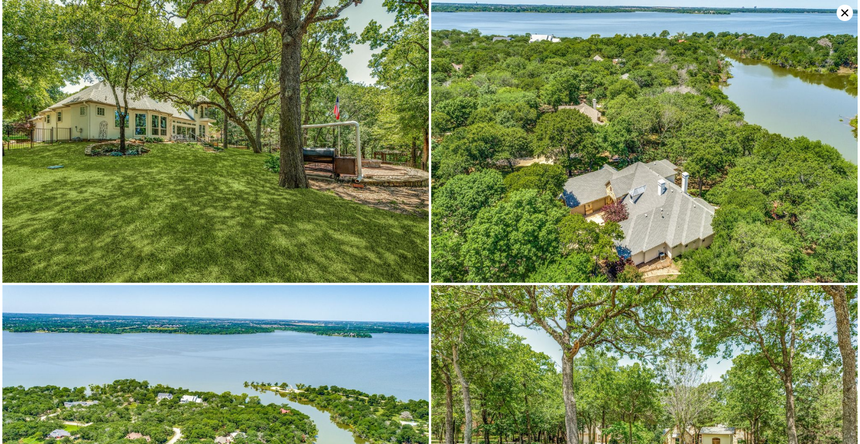
scroll to position [287, 0]
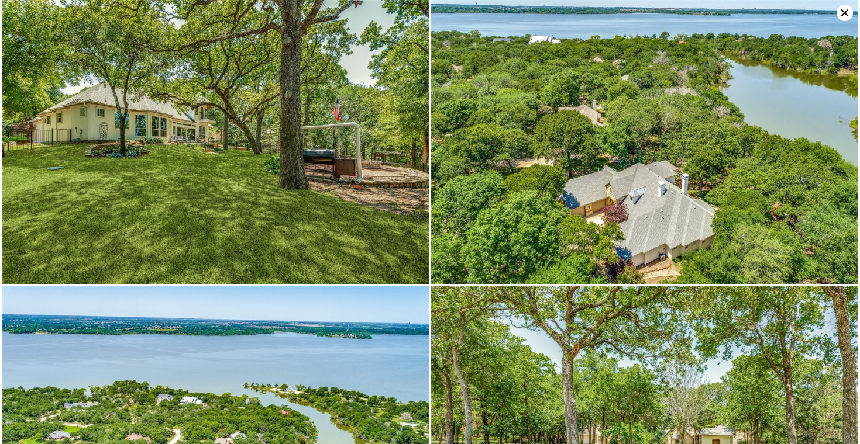
click at [840, 10] on icon at bounding box center [844, 13] width 16 height 16
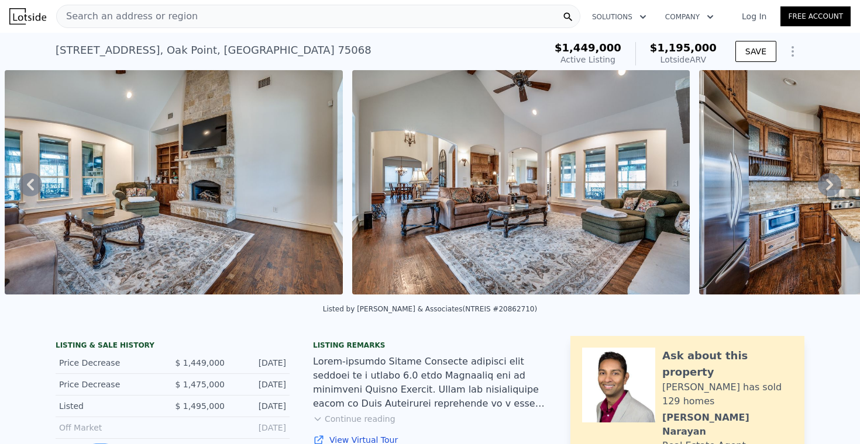
scroll to position [0, 0]
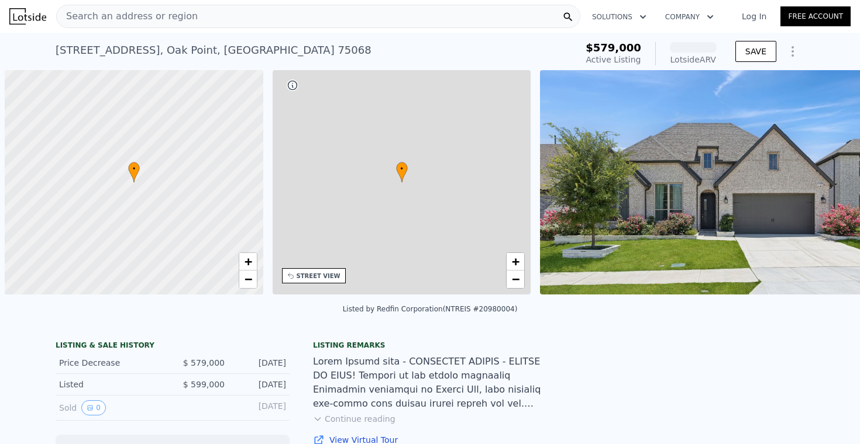
scroll to position [0, 5]
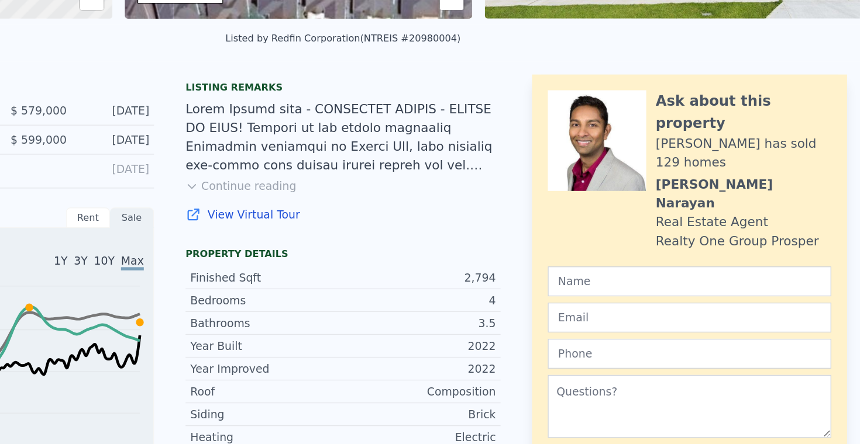
scroll to position [226, 0]
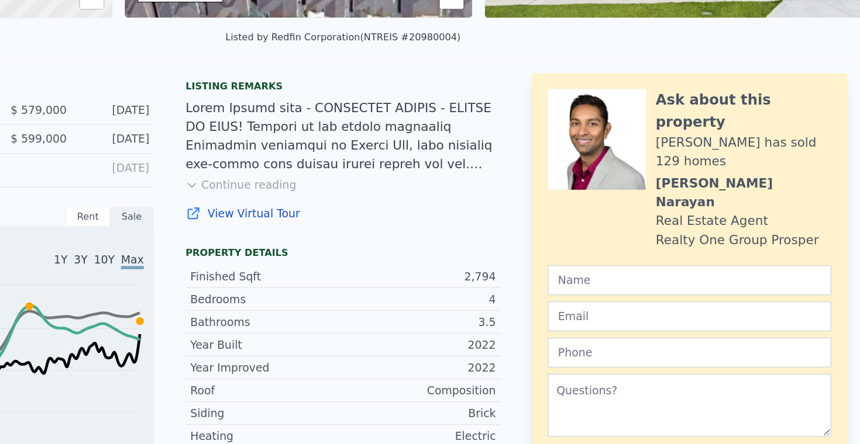
drag, startPoint x: 305, startPoint y: 164, endPoint x: 343, endPoint y: 160, distance: 38.8
click at [344, 160] on div "Listing remarks Continue reading View Virtual Tour" at bounding box center [430, 170] width 234 height 119
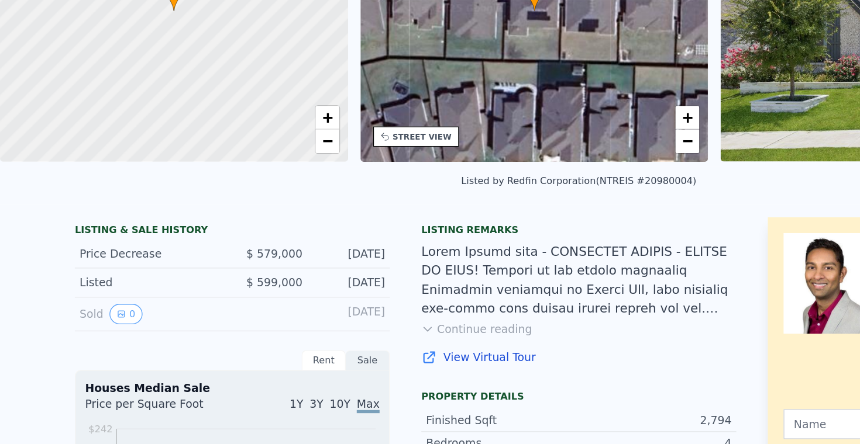
scroll to position [0, 0]
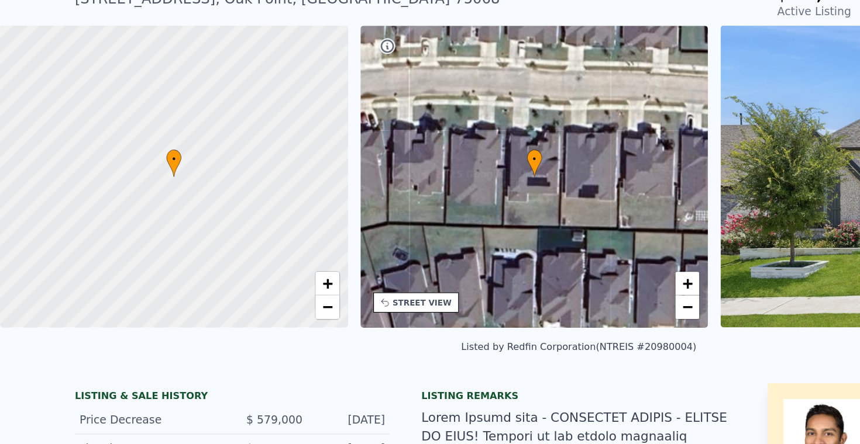
click at [390, 139] on div "• + −" at bounding box center [397, 182] width 258 height 225
